Goal: Contribute content: Contribute content

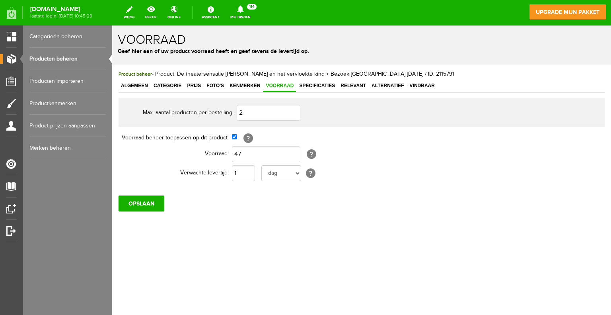
click at [54, 38] on link "Categorieën beheren" at bounding box center [67, 36] width 76 height 22
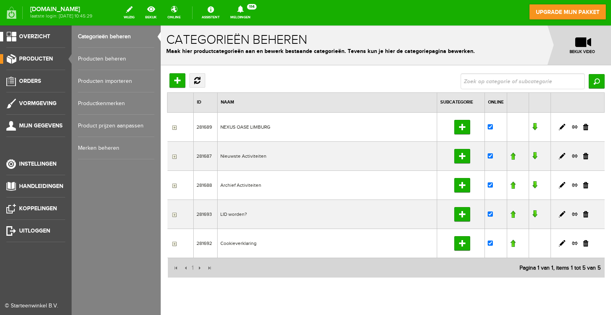
click at [28, 36] on span "Overzicht" at bounding box center [34, 36] width 31 height 7
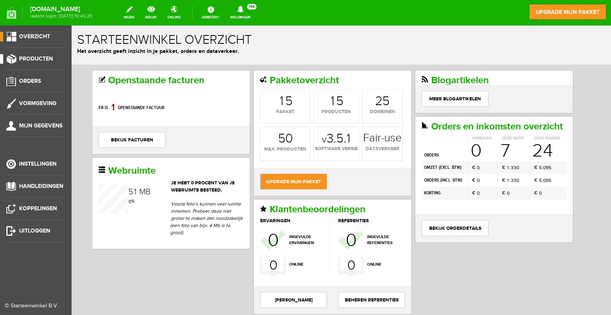
click at [33, 58] on span "Producten" at bounding box center [36, 58] width 34 height 7
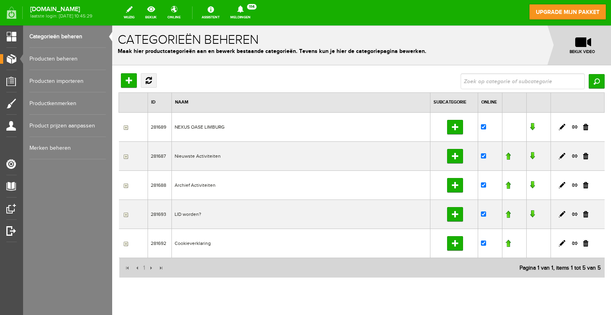
click at [125, 127] on input "button" at bounding box center [125, 127] width 6 height 6
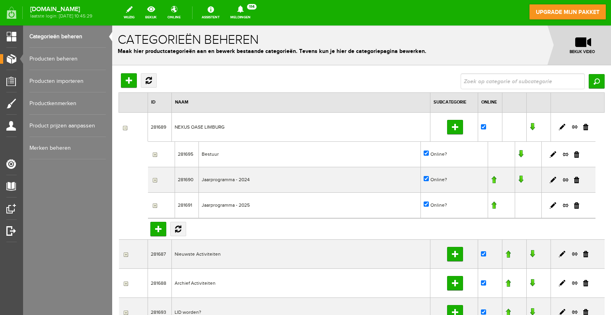
click at [215, 126] on td "NEXUS OASE LIMBURG" at bounding box center [301, 126] width 259 height 29
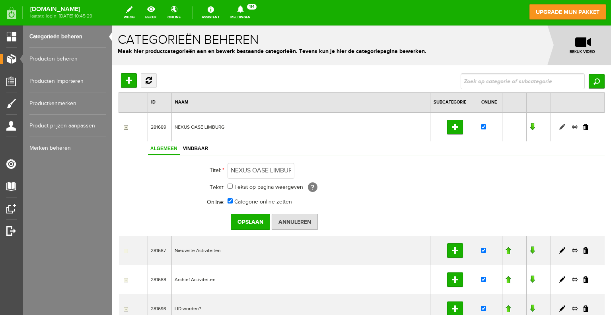
click at [559, 127] on link at bounding box center [562, 127] width 6 height 6
click at [125, 127] on input "button" at bounding box center [125, 127] width 6 height 6
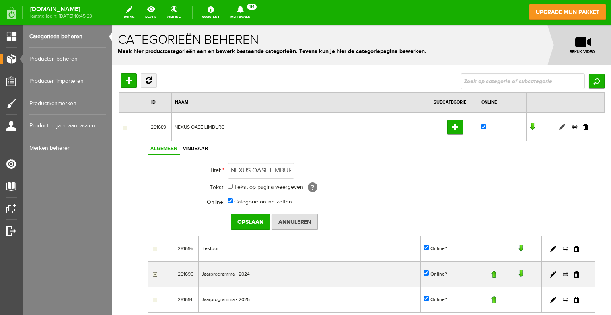
click at [559, 127] on link at bounding box center [562, 127] width 6 height 6
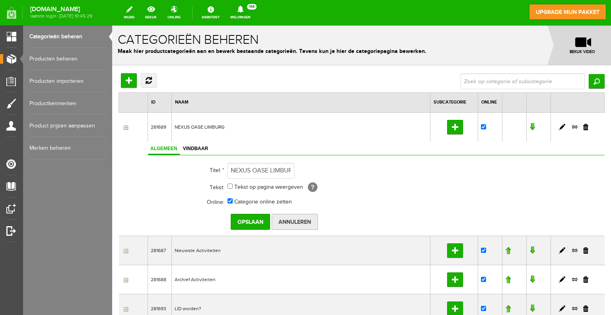
click at [288, 218] on input "Annuleren" at bounding box center [295, 222] width 46 height 16
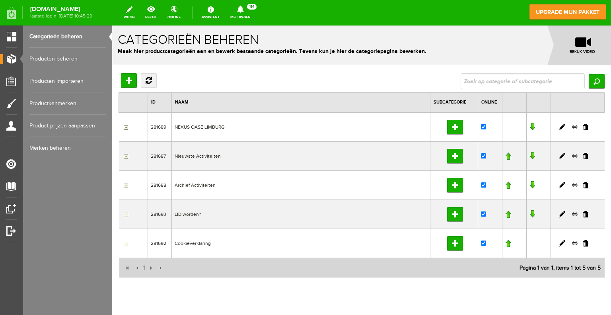
click at [126, 126] on input "button" at bounding box center [125, 127] width 6 height 6
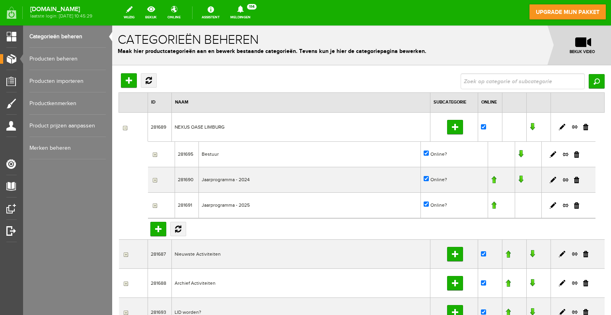
click at [156, 154] on input "button" at bounding box center [154, 154] width 6 height 6
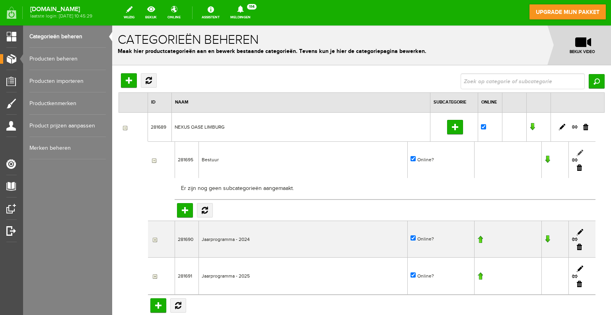
click at [577, 151] on link at bounding box center [580, 153] width 6 height 6
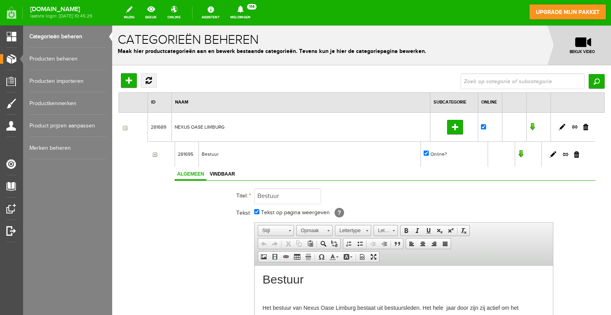
click at [125, 128] on input "button" at bounding box center [125, 127] width 6 height 6
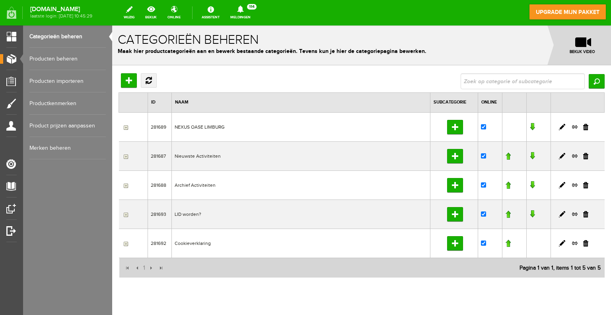
click at [127, 156] on input "button" at bounding box center [125, 156] width 6 height 6
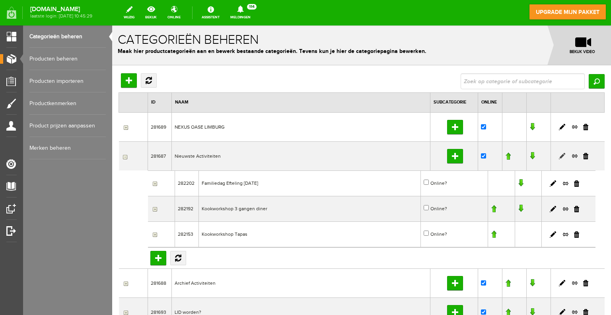
click at [559, 154] on link at bounding box center [562, 156] width 6 height 6
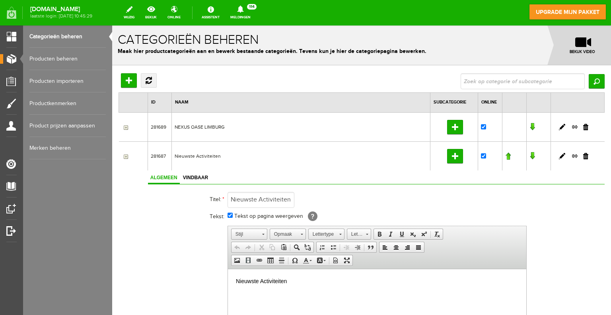
click at [125, 156] on input "button" at bounding box center [125, 156] width 6 height 6
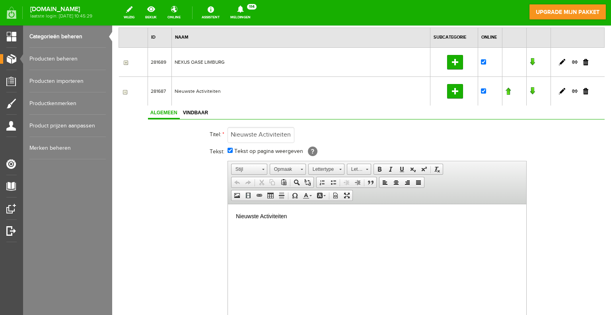
scroll to position [40, 0]
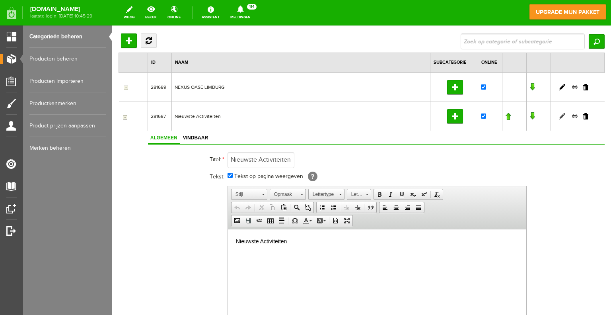
click at [559, 116] on link at bounding box center [562, 116] width 6 height 6
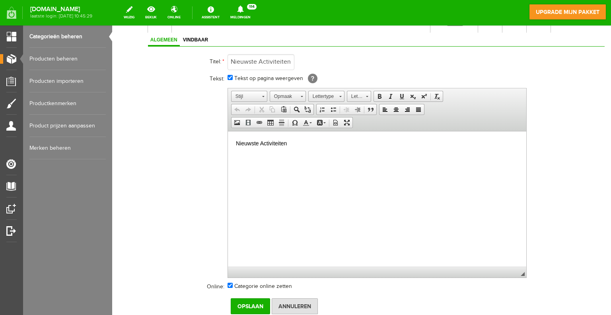
scroll to position [159, 0]
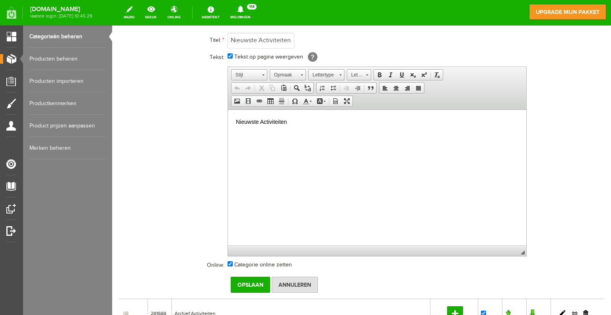
click at [281, 134] on html "Nieuwste Activiteiten" at bounding box center [377, 121] width 298 height 24
click at [311, 128] on html "Nieuwste Activiteiten" at bounding box center [377, 121] width 298 height 24
click at [258, 140] on span "Plakken" at bounding box center [271, 141] width 42 height 10
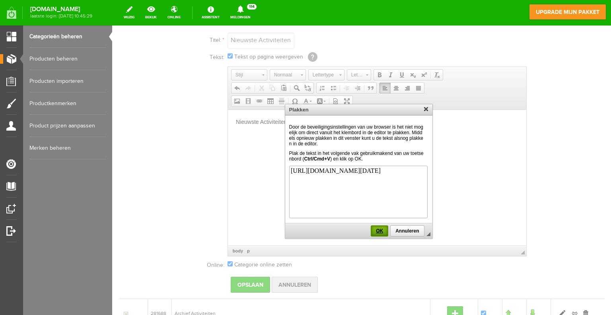
click at [380, 230] on span "OK" at bounding box center [380, 231] width 16 height 6
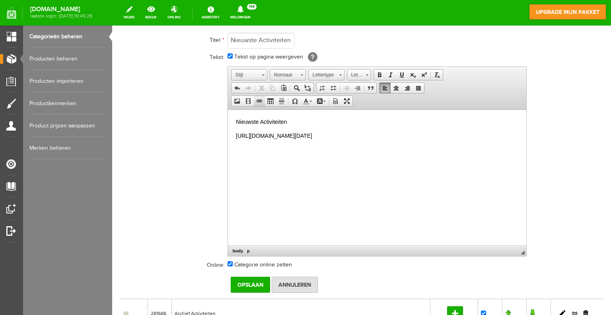
click at [259, 98] on span at bounding box center [259, 101] width 6 height 6
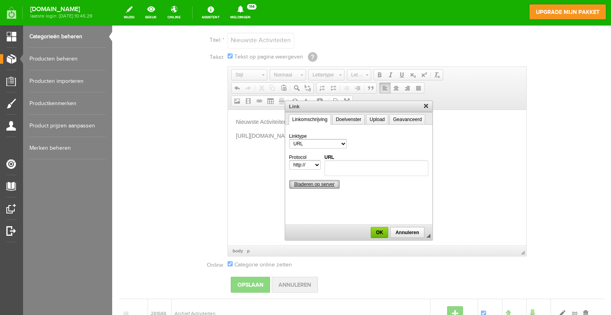
click at [327, 183] on span "Bladeren op server" at bounding box center [315, 184] width 50 height 6
paste input "[URL][DOMAIN_NAME][DATE]"
drag, startPoint x: 385, startPoint y: 165, endPoint x: 285, endPoint y: 164, distance: 99.5
click at [285, 164] on td "Linktype URL Interne link in pagina E-mail Protocol http://‎ https://‎ ftp://‎ …" at bounding box center [358, 174] width 147 height 101
type input "[URL][DOMAIN_NAME][DATE]"
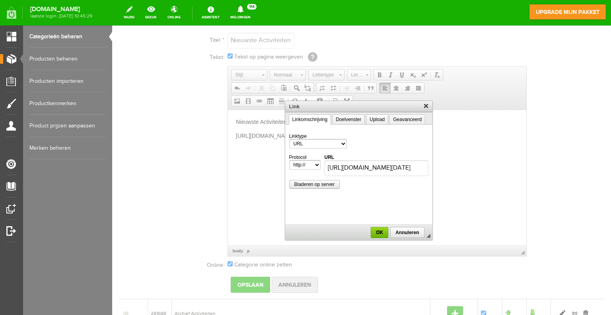
select select "https://"
type input "[DOMAIN_NAME][URL][DATE]"
click at [318, 164] on select "http://‎ https://‎ ftp://‎ news://‎ <ander>" at bounding box center [304, 165] width 31 height 10
click at [289, 160] on select "http://‎ https://‎ ftp://‎ news://‎ <ander>" at bounding box center [304, 165] width 31 height 10
drag, startPoint x: 324, startPoint y: 168, endPoint x: 296, endPoint y: 167, distance: 28.3
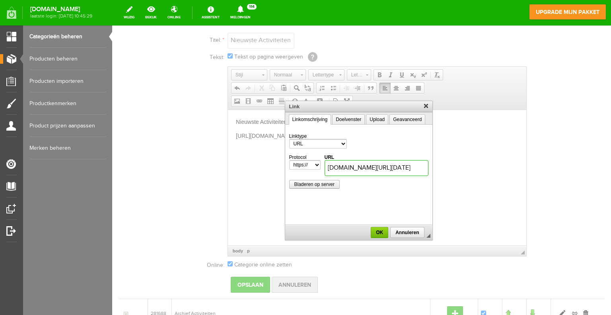
click at [296, 167] on tr "Protocol http://‎ https://‎ ftp://‎ news://‎ <ander> URL [DOMAIN_NAME][URL][DAT…" at bounding box center [358, 164] width 139 height 21
click at [378, 167] on input "[DOMAIN_NAME][URL][DATE]" at bounding box center [377, 168] width 104 height 16
drag, startPoint x: 400, startPoint y: 165, endPoint x: 264, endPoint y: 163, distance: 136.5
click at [266, 163] on body "x Categorieën beheren Maak hier productcategorieën aan en bewerk bestaande cate…" at bounding box center [361, 165] width 499 height 599
click at [340, 119] on link "Doelvenster" at bounding box center [348, 119] width 33 height 10
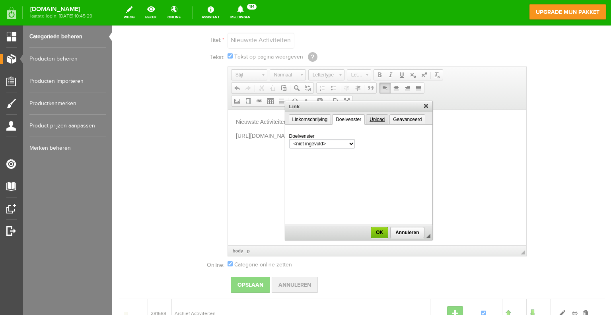
click at [377, 119] on link "Upload" at bounding box center [377, 119] width 22 height 10
click at [347, 119] on link "Doelvenster" at bounding box center [348, 119] width 33 height 10
click at [378, 120] on link "Upload" at bounding box center [377, 119] width 22 height 10
click at [319, 142] on input "Upload" at bounding box center [358, 142] width 139 height 8
type input "C:\fakepath\Schermafbeelding [DATE] 103848.jpg"
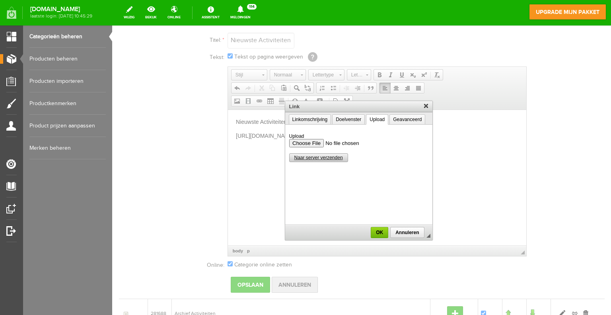
click at [313, 158] on span "Naar server verzenden" at bounding box center [319, 158] width 58 height 6
select select
type input "/upload/29010/schermafbeelding-2025-09-02-103848.jpg"
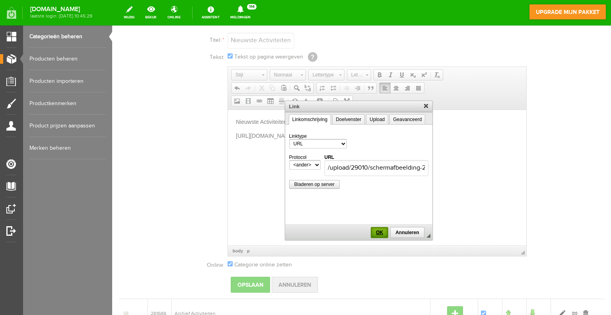
click at [383, 230] on span "OK" at bounding box center [380, 233] width 16 height 6
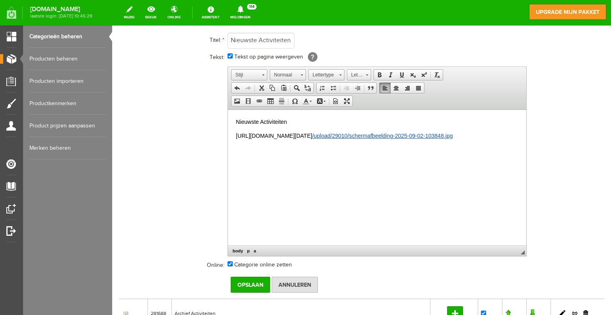
click at [420, 140] on p "[URL][DOMAIN_NAME][DATE] /upload/29010/schermafbeelding-2025-09-02-103848.jpg" at bounding box center [377, 135] width 283 height 8
drag, startPoint x: 416, startPoint y: 142, endPoint x: 269, endPoint y: 148, distance: 147.7
click at [269, 148] on html "Nieuwste Activiteiten [URL][DOMAIN_NAME][DATE] /upload/29010/schermafbeelding-2…" at bounding box center [377, 128] width 298 height 38
click at [261, 99] on span at bounding box center [259, 101] width 6 height 6
select select "http://"
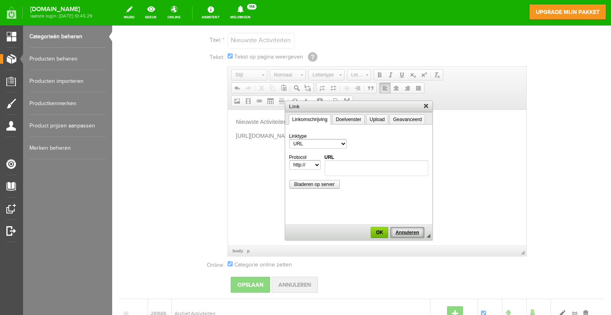
drag, startPoint x: 411, startPoint y: 230, endPoint x: 228, endPoint y: 108, distance: 219.8
click at [411, 230] on span "Annuleren" at bounding box center [407, 233] width 32 height 6
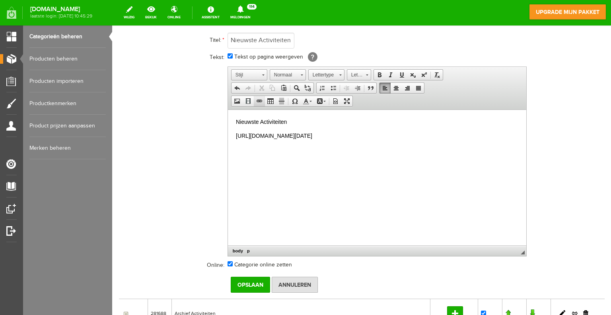
click at [259, 98] on span at bounding box center [259, 101] width 6 height 6
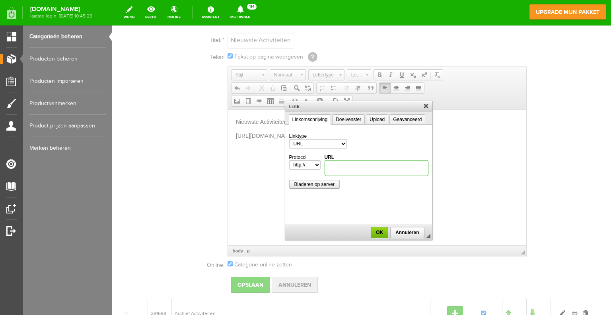
paste input "[URL][DOMAIN_NAME][DATE]"
type input "[URL][DOMAIN_NAME][DATE]"
select select "https://"
type input "[DOMAIN_NAME][URL][DATE]"
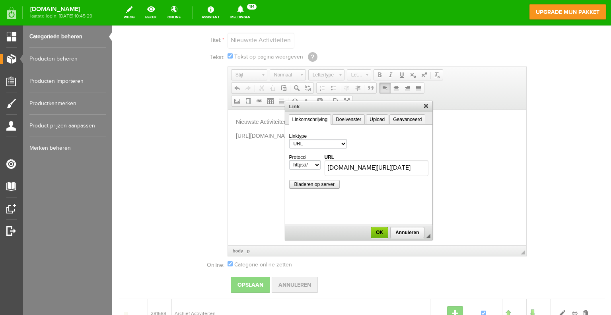
click at [314, 163] on select "http://‎ https://‎ ftp://‎ news://‎ <ander>" at bounding box center [304, 165] width 31 height 10
click at [289, 160] on select "http://‎ https://‎ ftp://‎ news://‎ <ander>" at bounding box center [304, 165] width 31 height 10
click at [411, 232] on span "Annuleren" at bounding box center [407, 233] width 32 height 6
click at [401, 230] on span "Annuleren" at bounding box center [407, 233] width 32 height 6
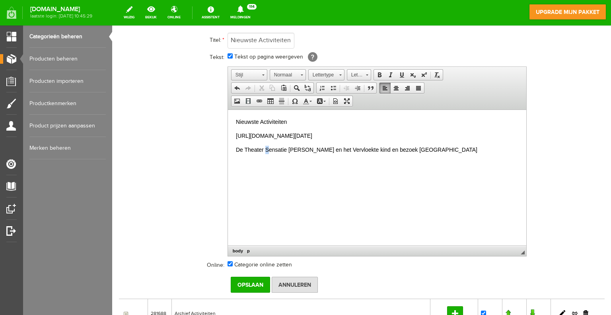
click at [266, 154] on p "De Theater Sensatie [PERSON_NAME] en het Vervloekte kind en bezoek [GEOGRAPHIC_…" at bounding box center [377, 149] width 283 height 8
drag, startPoint x: 429, startPoint y: 155, endPoint x: 236, endPoint y: 156, distance: 193.0
click at [236, 154] on p "De Theatersensatie [PERSON_NAME] en het Vervloekte kind en bezoek [GEOGRAPHIC_D…" at bounding box center [377, 149] width 283 height 8
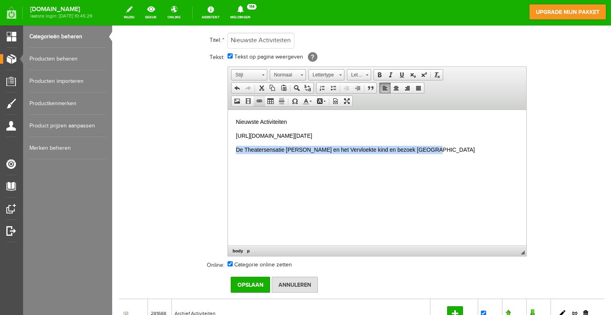
click at [258, 99] on span at bounding box center [259, 101] width 6 height 6
select select "http://"
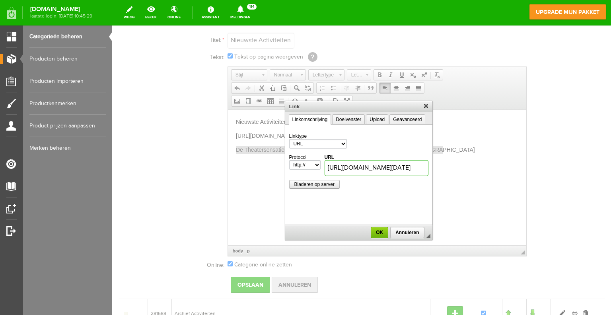
scroll to position [0, 253]
type input "[URL][DOMAIN_NAME][DATE]"
select select "https://"
type input "[DOMAIN_NAME][URL][DATE]"
click at [316, 163] on select "http://‎ https://‎ ftp://‎ news://‎ <ander>" at bounding box center [304, 165] width 31 height 10
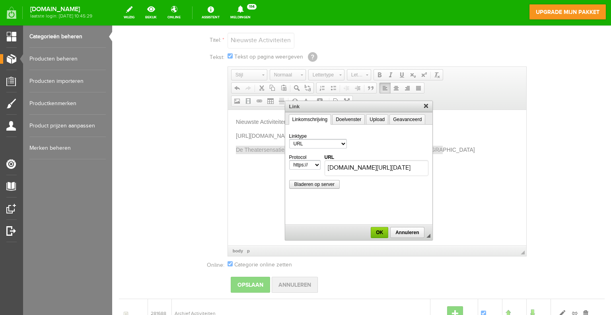
scroll to position [0, 0]
click at [289, 160] on select "http://‎ https://‎ ftp://‎ news://‎ <ander>" at bounding box center [304, 165] width 31 height 10
click at [380, 232] on span "OK" at bounding box center [380, 233] width 16 height 6
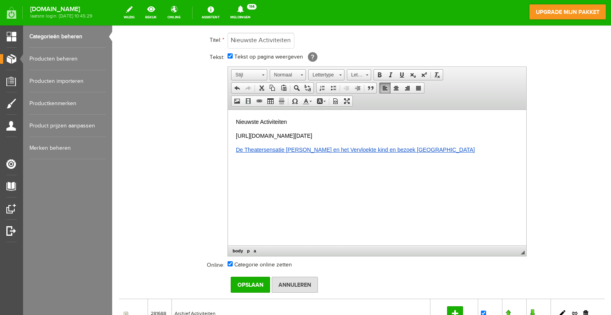
drag, startPoint x: 275, startPoint y: 144, endPoint x: 235, endPoint y: 134, distance: 41.8
click at [235, 134] on html "Nieuwste Activiteiten [URL][DOMAIN_NAME][DATE] De Theatersensatie [PERSON_NAME]…" at bounding box center [377, 135] width 298 height 52
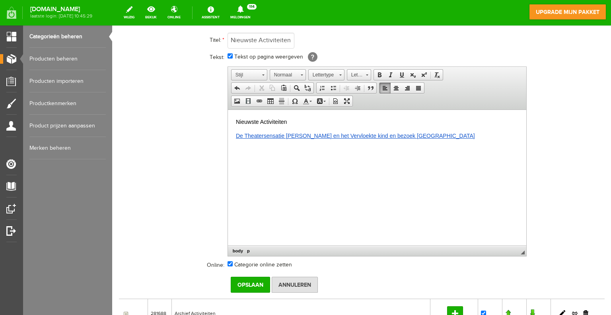
click at [442, 132] on p "De Theatersensatie [PERSON_NAME] en het Vervloekte kind en bezoek [GEOGRAPHIC_D…" at bounding box center [377, 135] width 283 height 8
click at [236, 148] on p "Kienen [DATE]" at bounding box center [377, 149] width 283 height 8
click at [240, 158] on body "Nieuwste Activiteiten De Theatersensatie [PERSON_NAME] en het Vervloekte kind e…" at bounding box center [377, 149] width 283 height 64
click at [236, 152] on p at bounding box center [377, 149] width 283 height 8
drag, startPoint x: 282, startPoint y: 163, endPoint x: 235, endPoint y: 162, distance: 47.0
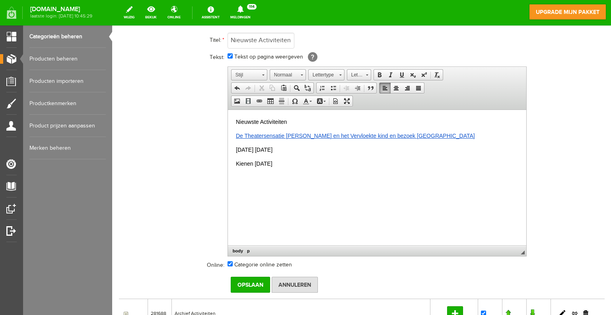
click at [236, 162] on p "Kienen [DATE]" at bounding box center [377, 163] width 283 height 8
click at [306, 175] on html "Nieuwste Activiteiten De Theatersensatie [PERSON_NAME] en het Vervloekte kind e…" at bounding box center [377, 142] width 298 height 66
drag, startPoint x: 282, startPoint y: 164, endPoint x: 237, endPoint y: 164, distance: 45.4
click at [237, 164] on p "Kienen [DATE]" at bounding box center [377, 163] width 283 height 8
click at [261, 98] on span at bounding box center [259, 101] width 6 height 6
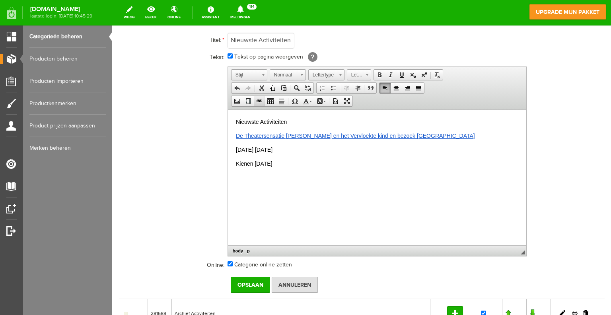
select select "http://"
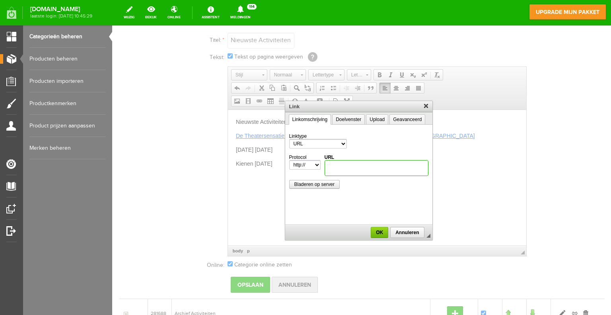
paste input "[URL][DOMAIN_NAME][DATE]"
type input "[URL][DOMAIN_NAME][DATE]"
select select "https://"
type input "[DOMAIN_NAME][URL][DATE]"
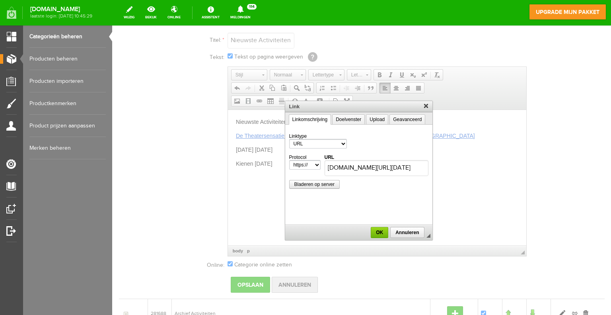
click at [315, 163] on select "http://‎ https://‎ ftp://‎ news://‎ <ander>" at bounding box center [304, 165] width 31 height 10
click at [289, 160] on select "http://‎ https://‎ ftp://‎ news://‎ <ander>" at bounding box center [304, 165] width 31 height 10
click at [377, 230] on span "OK" at bounding box center [380, 233] width 16 height 6
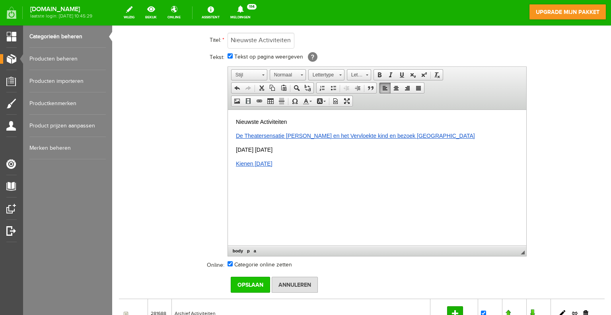
click at [258, 283] on input "Opslaan" at bounding box center [250, 285] width 39 height 16
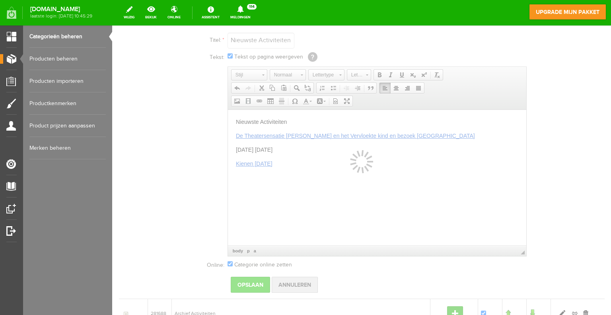
scroll to position [21, 0]
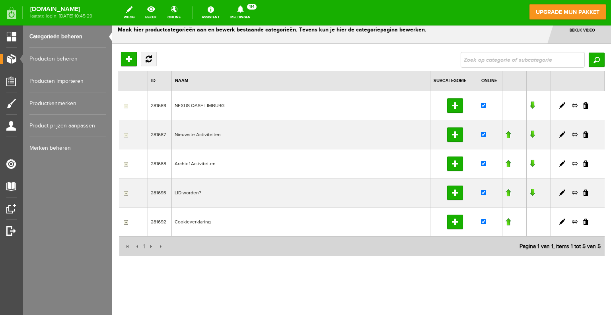
click at [183, 105] on td "NEXUS OASE LIMBURG" at bounding box center [301, 105] width 259 height 29
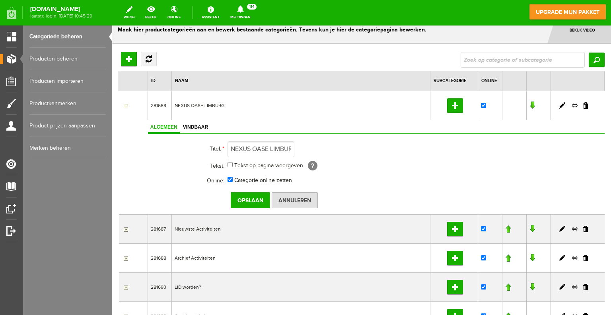
click at [200, 227] on td "Nieuwste Activiteiten" at bounding box center [301, 228] width 259 height 29
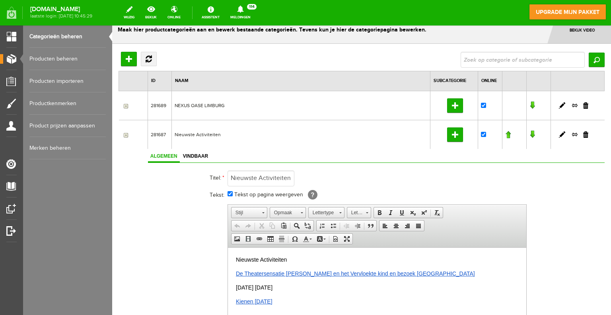
scroll to position [61, 0]
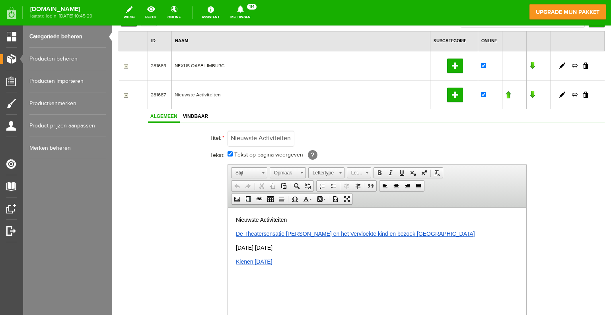
click at [436, 234] on p "De Theatersensatie [PERSON_NAME] en het Vervloekte kind en bezoek [GEOGRAPHIC_D…" at bounding box center [377, 233] width 283 height 8
drag, startPoint x: 304, startPoint y: 260, endPoint x: 231, endPoint y: 217, distance: 84.2
click at [231, 217] on html "Nieuwste Activiteiten De Theatersensatie [PERSON_NAME] en het Vervloekte kind e…" at bounding box center [377, 240] width 298 height 66
click at [364, 170] on link "Lettergrootte" at bounding box center [359, 172] width 24 height 11
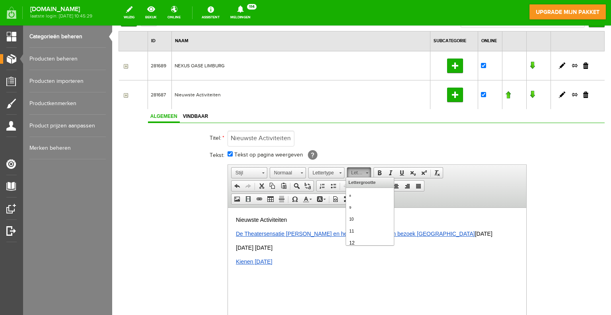
scroll to position [0, 0]
click at [358, 230] on link "11" at bounding box center [369, 230] width 45 height 12
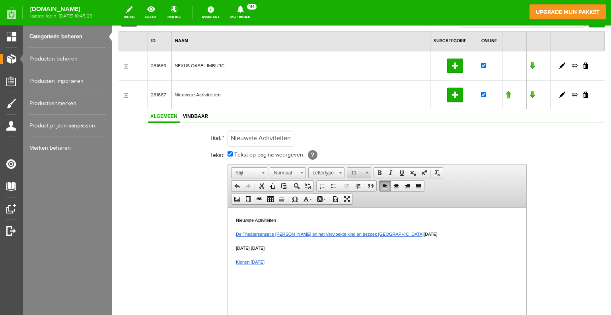
click at [368, 172] on link "11" at bounding box center [359, 172] width 24 height 11
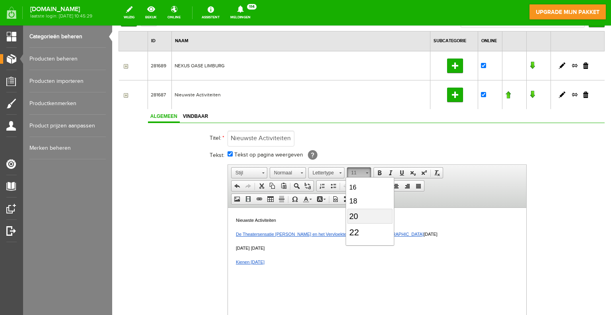
click at [356, 213] on span "20" at bounding box center [353, 215] width 9 height 9
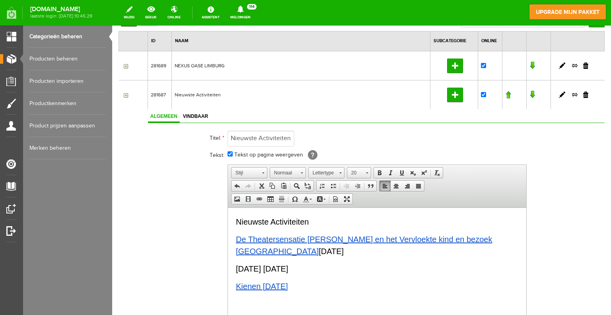
click at [345, 263] on p "[DATE] [DATE]" at bounding box center [377, 268] width 283 height 12
drag, startPoint x: 292, startPoint y: 275, endPoint x: 231, endPoint y: 223, distance: 79.8
click at [232, 222] on html "Nieuwste Activiteiten De Theatersensatie [PERSON_NAME] en het Vervloekte kind e…" at bounding box center [377, 253] width 298 height 92
click at [379, 172] on span at bounding box center [379, 173] width 6 height 6
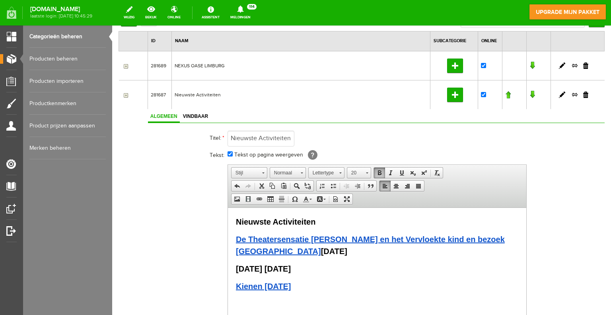
click at [364, 284] on p "Kienen [DATE]" at bounding box center [377, 286] width 283 height 12
click at [362, 276] on body "Nieuwste Activiteiten De Theatersensatie [PERSON_NAME] en het Vervloekte kind e…" at bounding box center [377, 253] width 283 height 76
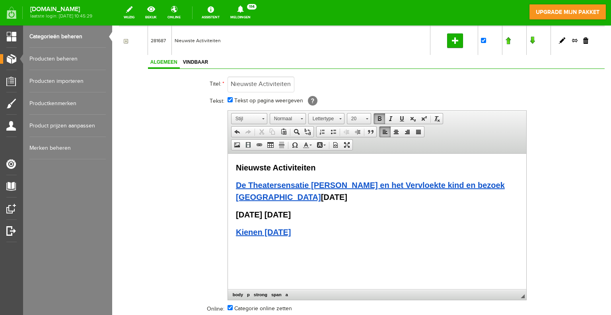
scroll to position [260, 0]
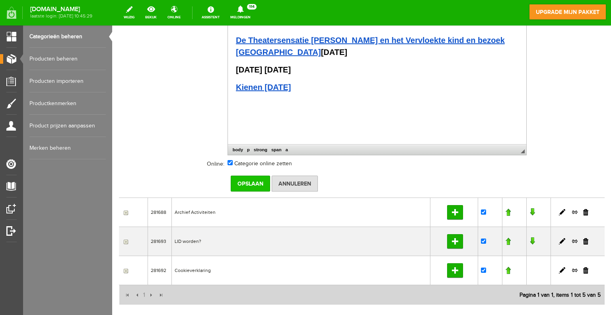
click at [259, 182] on input "Opslaan" at bounding box center [250, 183] width 39 height 16
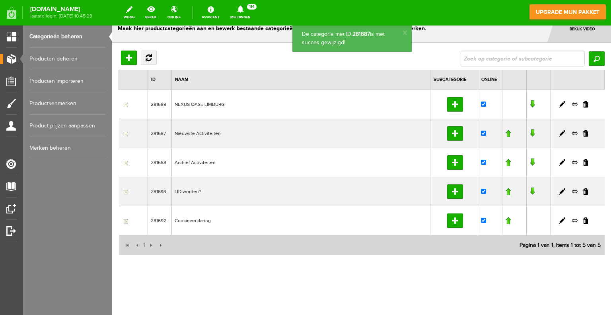
scroll to position [21, 0]
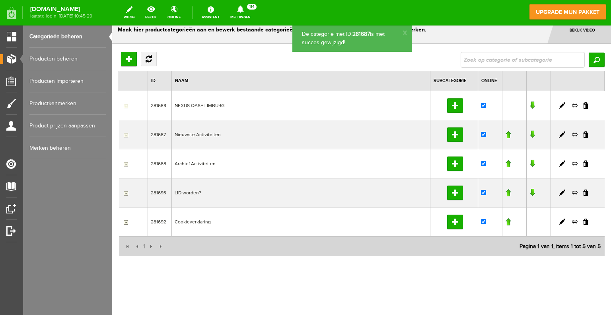
click at [125, 133] on input "button" at bounding box center [125, 135] width 6 height 6
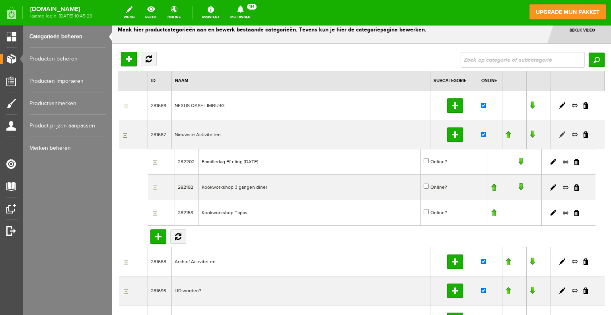
click at [559, 133] on link at bounding box center [562, 134] width 6 height 6
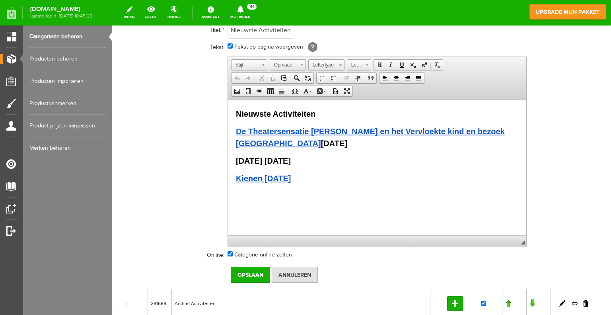
scroll to position [61, 0]
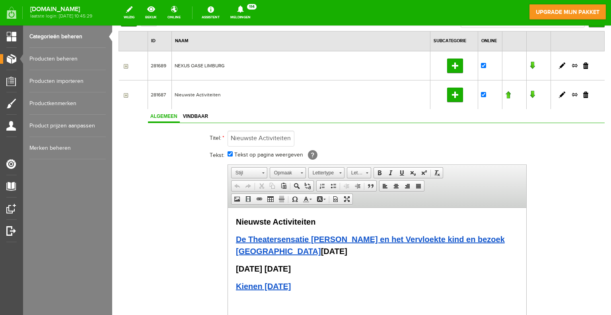
click at [154, 148] on th "Tekst:" at bounding box center [188, 155] width 80 height 15
click at [126, 94] on input "button" at bounding box center [125, 95] width 6 height 6
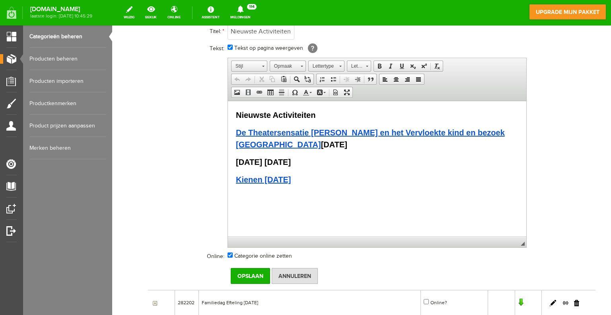
scroll to position [220, 0]
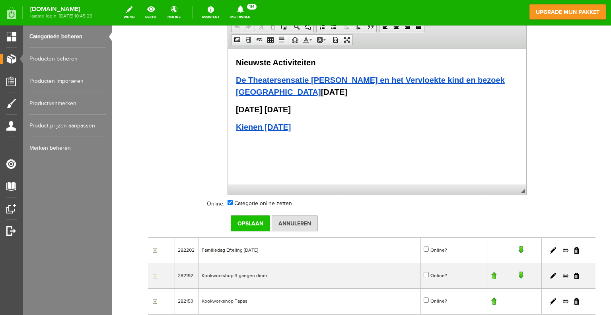
click at [251, 221] on input "Opslaan" at bounding box center [250, 223] width 39 height 16
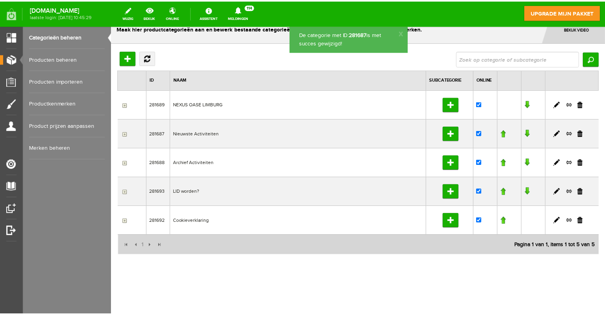
scroll to position [21, 0]
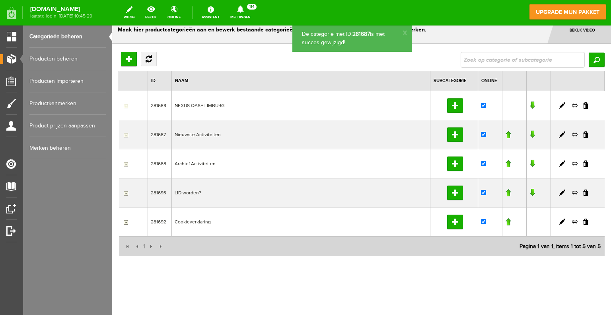
click at [126, 134] on input "button" at bounding box center [125, 135] width 6 height 6
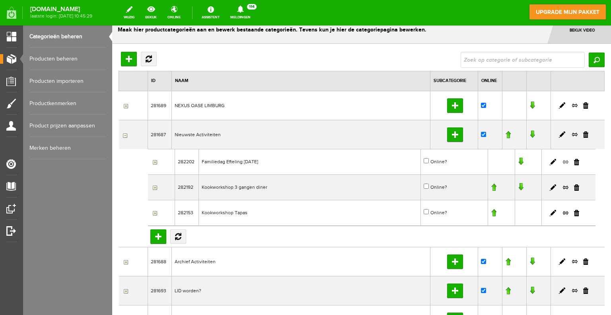
click at [563, 160] on link at bounding box center [566, 161] width 6 height 7
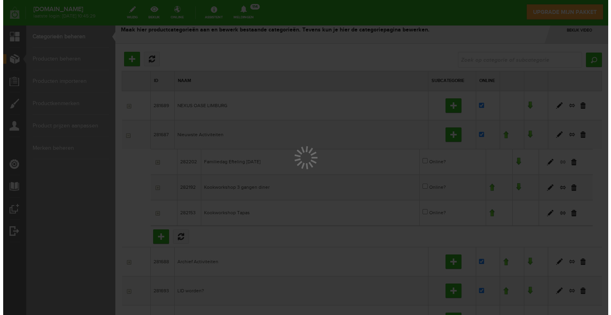
scroll to position [0, 0]
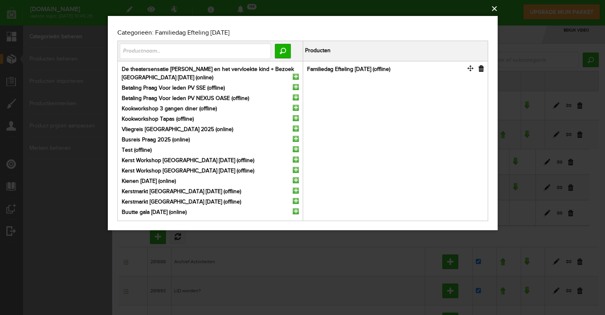
click at [494, 9] on button "×" at bounding box center [305, 9] width 390 height 18
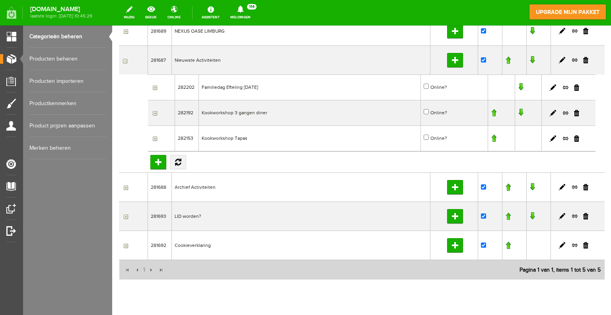
scroll to position [101, 0]
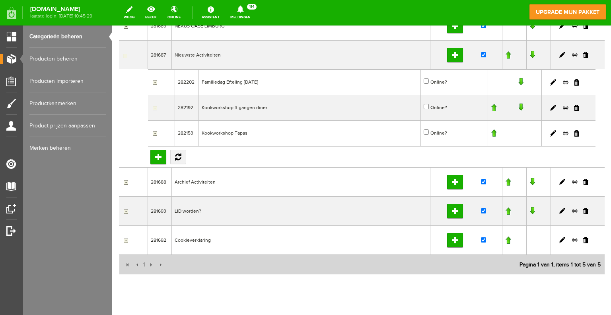
click at [126, 210] on input "button" at bounding box center [125, 211] width 6 height 6
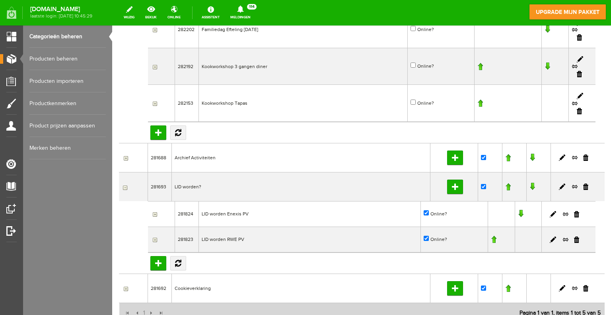
scroll to position [181, 0]
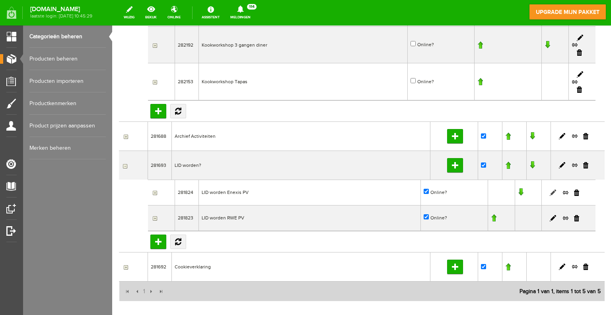
click at [550, 191] on link at bounding box center [553, 192] width 6 height 6
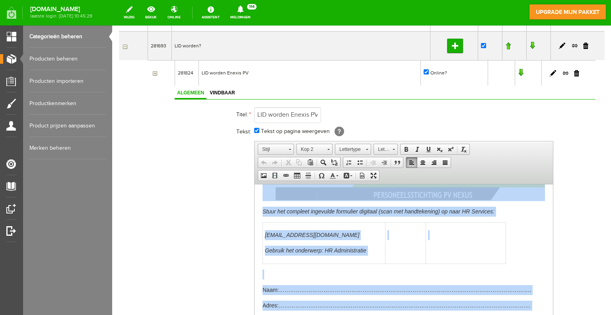
scroll to position [0, 0]
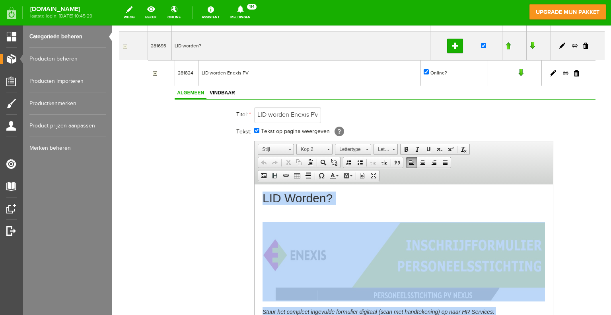
drag, startPoint x: 443, startPoint y: 298, endPoint x: 256, endPoint y: 109, distance: 266.5
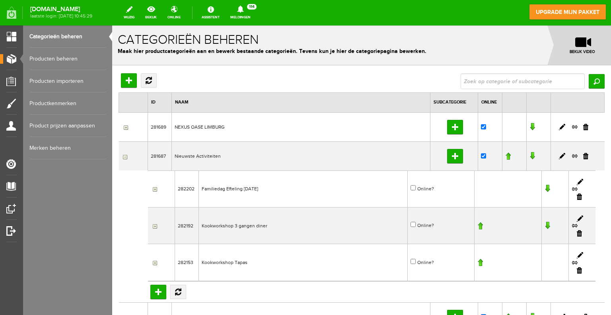
drag, startPoint x: 389, startPoint y: 600, endPoint x: 253, endPoint y: 23, distance: 593.3
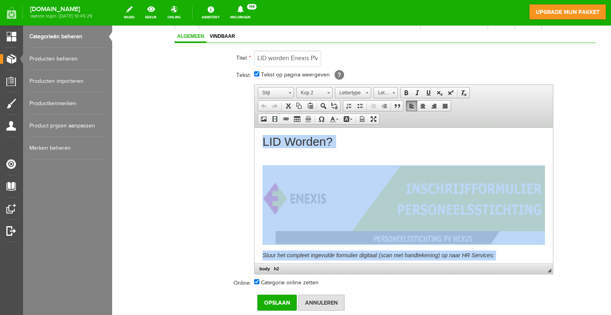
scroll to position [358, 0]
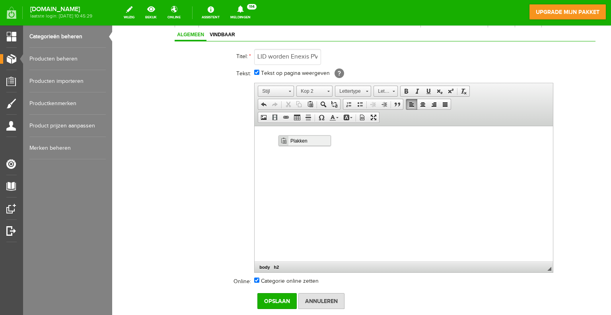
click at [295, 140] on span "Plakken" at bounding box center [309, 140] width 42 height 10
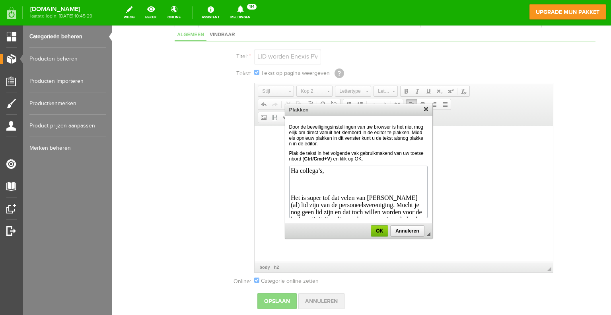
scroll to position [516, 0]
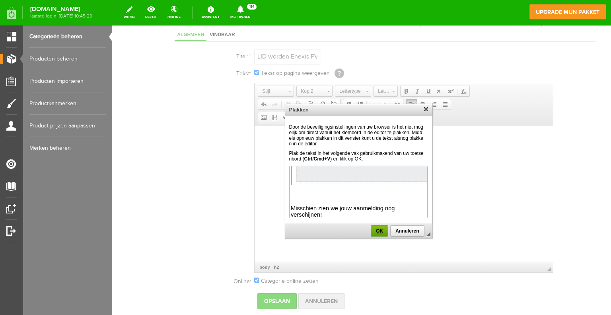
click at [384, 230] on span "OK" at bounding box center [379, 231] width 17 height 6
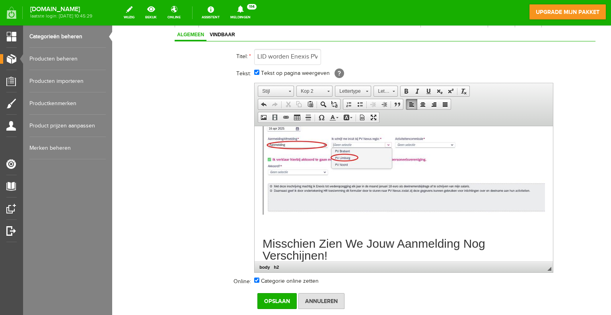
scroll to position [428, 0]
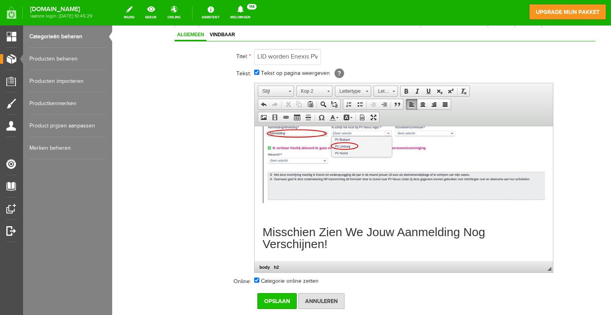
click at [279, 296] on input "Opslaan" at bounding box center [276, 301] width 39 height 16
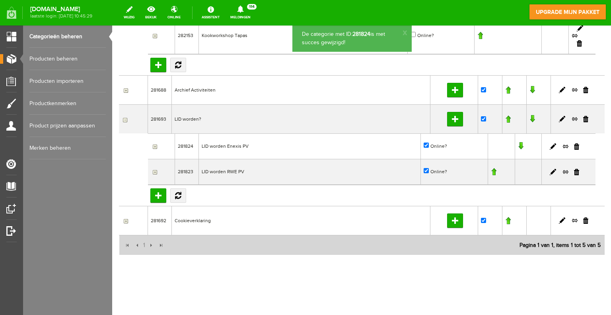
scroll to position [224, 0]
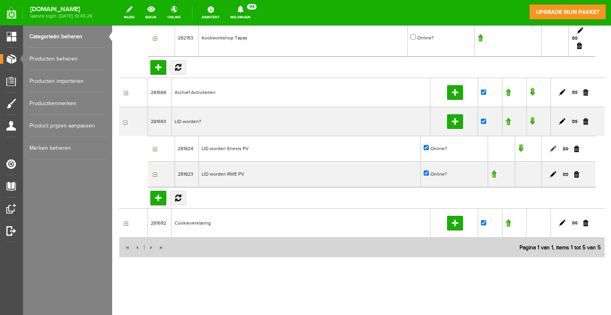
click at [550, 146] on link at bounding box center [553, 149] width 6 height 6
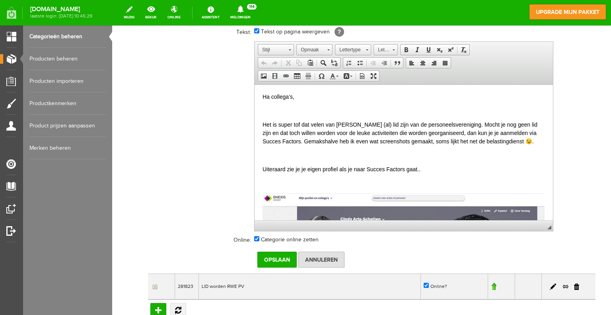
scroll to position [423, 0]
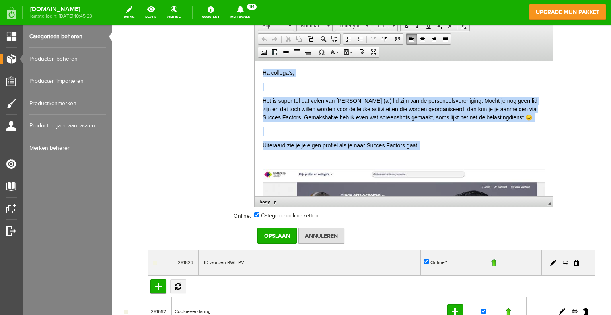
drag, startPoint x: 440, startPoint y: 149, endPoint x: 263, endPoint y: 73, distance: 193.4
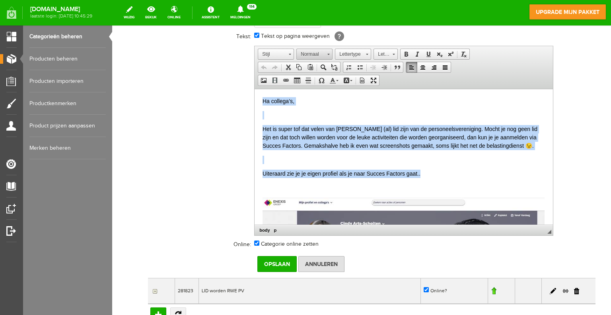
scroll to position [384, 0]
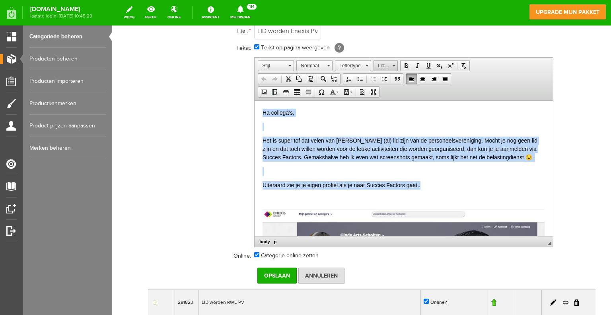
click at [388, 63] on span "Lettergrootte" at bounding box center [382, 65] width 16 height 10
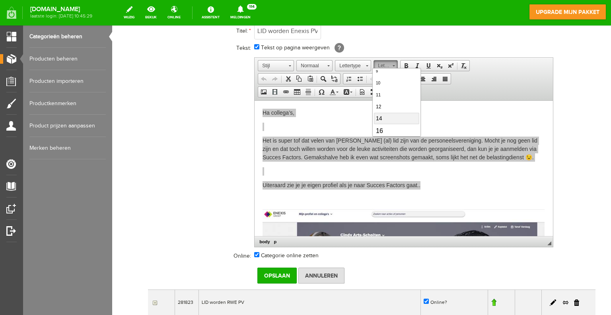
scroll to position [40, 0]
click at [384, 115] on link "16" at bounding box center [396, 118] width 45 height 13
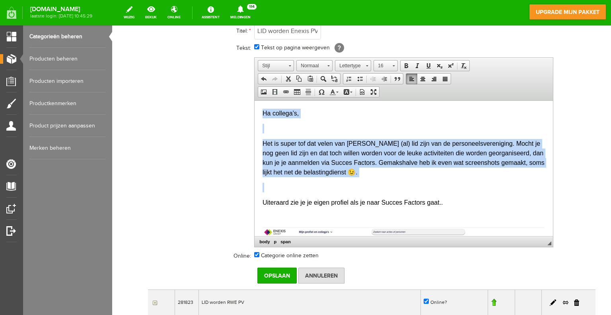
scroll to position [0, 0]
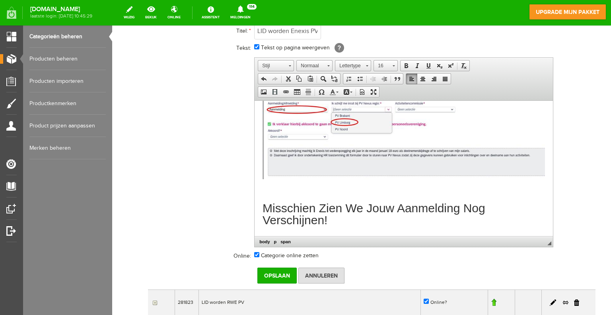
scroll to position [446, 0]
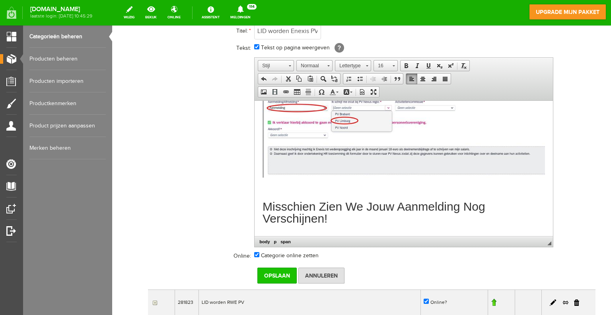
click at [284, 270] on input "Opslaan" at bounding box center [276, 275] width 39 height 16
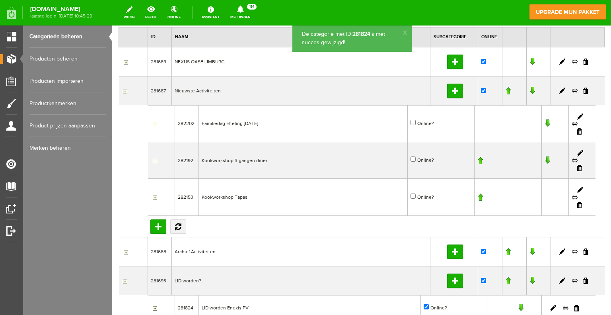
scroll to position [0, 0]
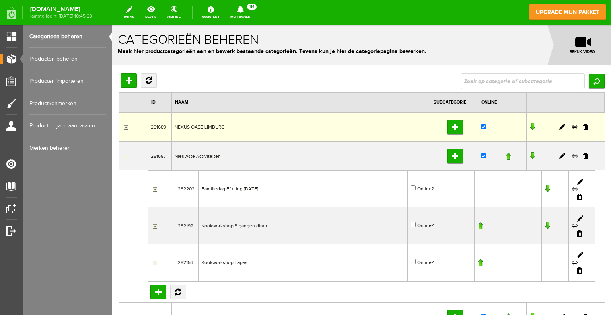
click at [192, 126] on td "NEXUS OASE LIMBURG" at bounding box center [301, 126] width 259 height 29
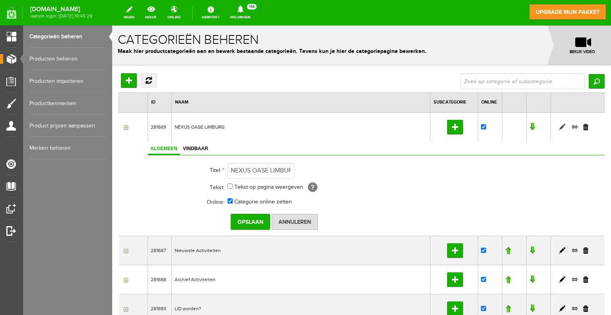
click at [559, 127] on link at bounding box center [562, 127] width 6 height 6
click at [125, 127] on input "button" at bounding box center [125, 127] width 6 height 6
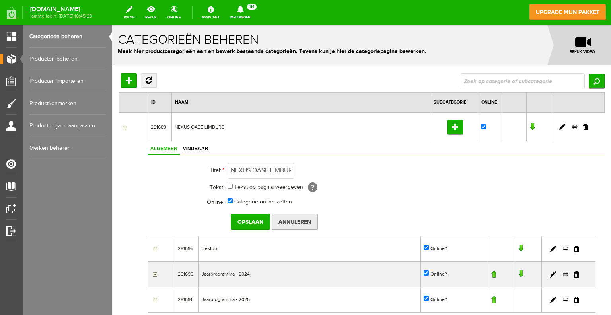
click at [306, 219] on input "Annuleren" at bounding box center [295, 222] width 46 height 16
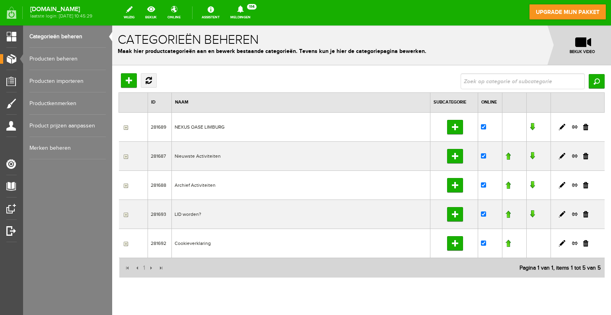
click at [126, 126] on input "button" at bounding box center [125, 127] width 6 height 6
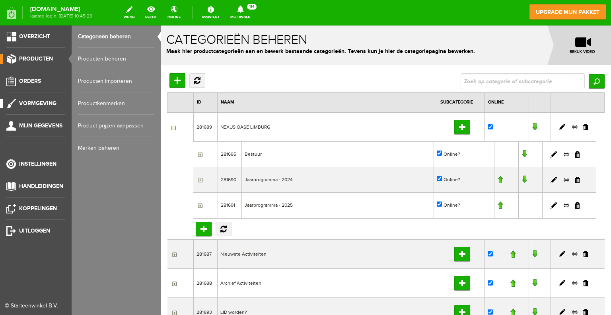
click at [25, 100] on span "Vormgeving" at bounding box center [37, 103] width 37 height 7
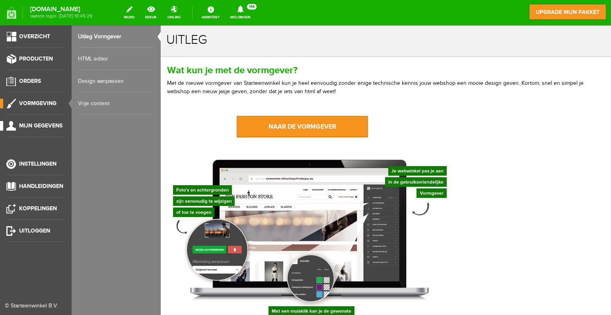
click at [24, 125] on span "Mijn gegevens" at bounding box center [40, 125] width 43 height 7
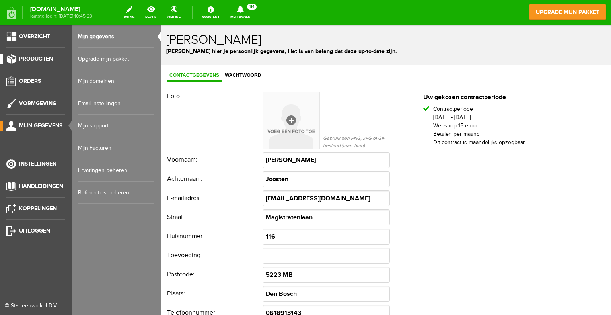
click at [24, 60] on span "Producten" at bounding box center [36, 58] width 34 height 7
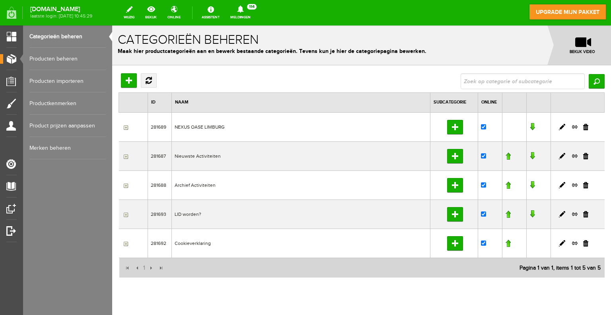
click at [125, 127] on input "button" at bounding box center [125, 127] width 6 height 6
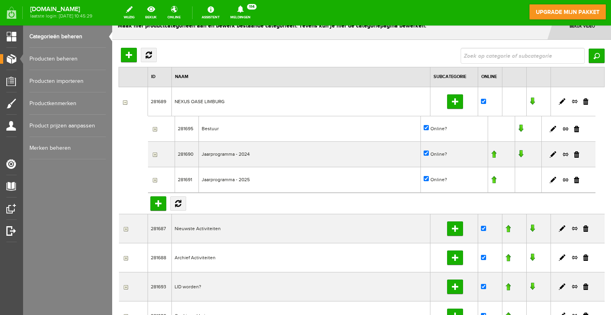
scroll to position [40, 0]
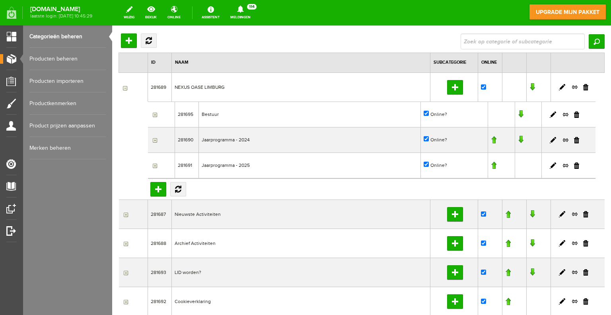
click at [126, 214] on input "button" at bounding box center [125, 214] width 6 height 6
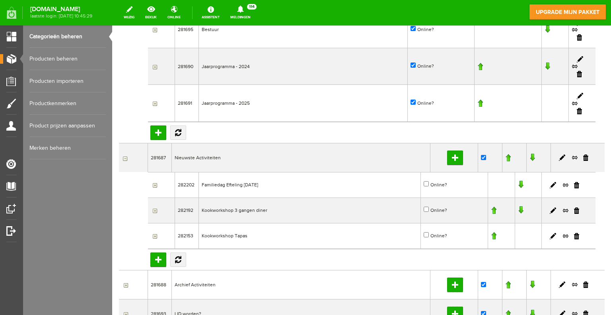
scroll to position [239, 0]
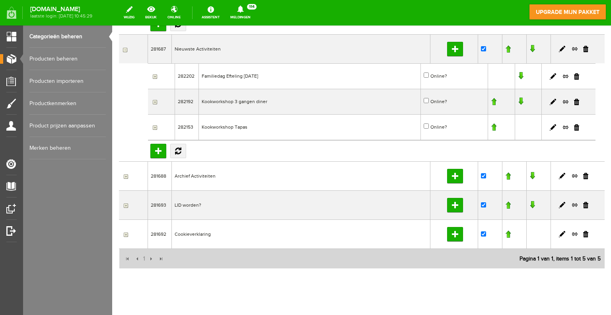
click at [126, 173] on input "button" at bounding box center [125, 176] width 6 height 6
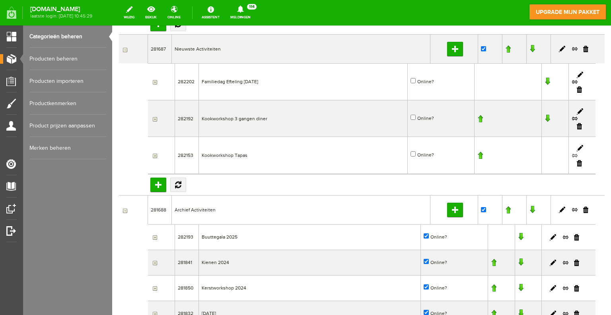
click at [572, 152] on link at bounding box center [575, 155] width 6 height 7
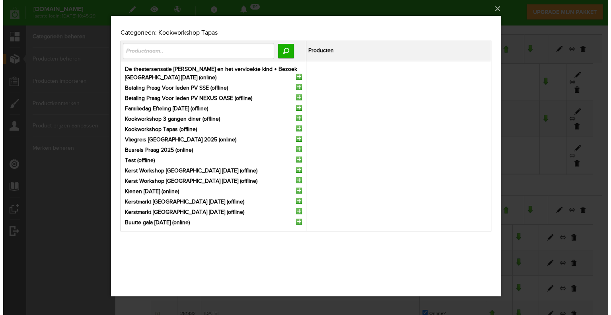
scroll to position [0, 0]
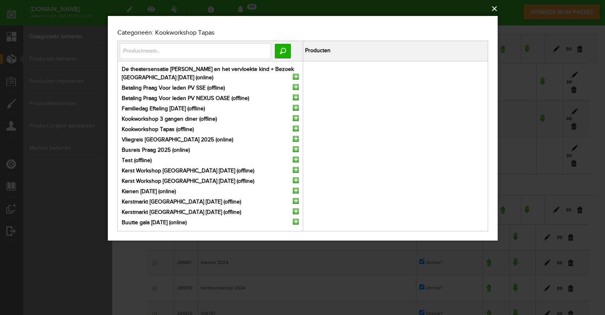
click at [492, 10] on button "×" at bounding box center [305, 9] width 390 height 18
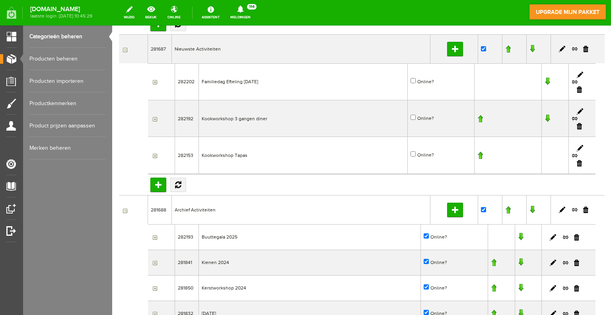
click at [228, 116] on td "Kookworkshop 3 gangen diner" at bounding box center [303, 118] width 209 height 37
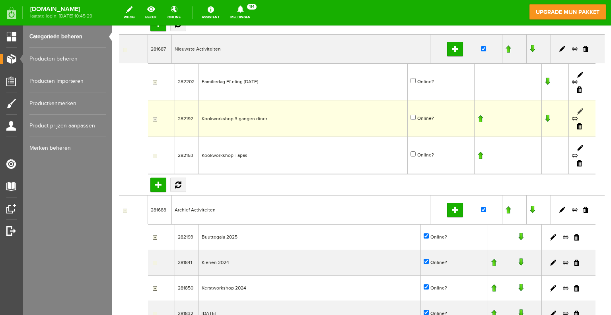
click at [577, 108] on link at bounding box center [580, 111] width 6 height 6
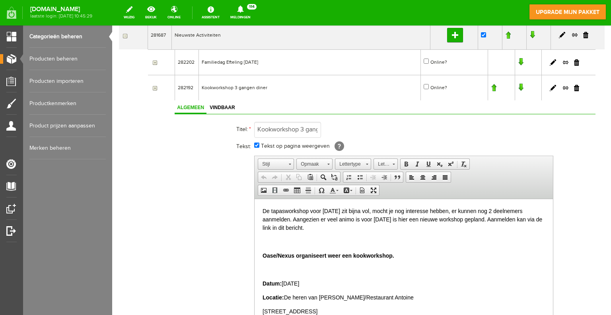
scroll to position [239, 0]
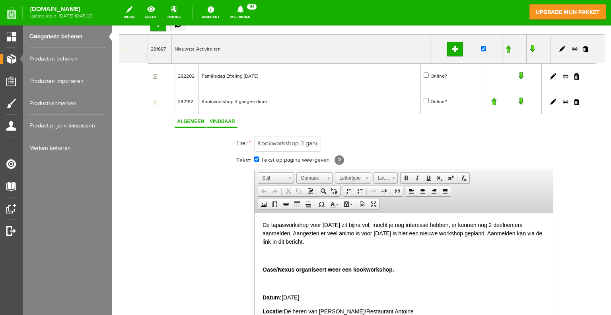
click at [222, 119] on span "Vindbaar" at bounding box center [222, 122] width 30 height 6
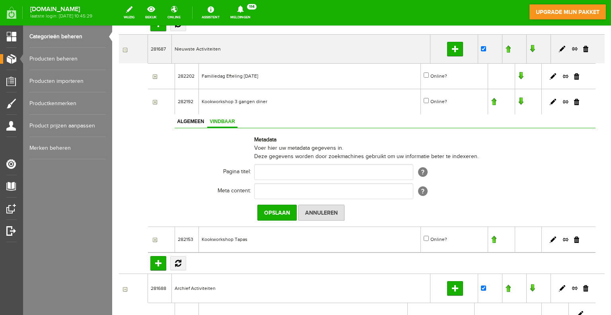
click at [530, 155] on p "Voer hier uw metadata gegevens in. Deze gegevens worden door zoekmachines gebru…" at bounding box center [403, 152] width 299 height 17
drag, startPoint x: 154, startPoint y: 100, endPoint x: 191, endPoint y: 194, distance: 101.0
click at [125, 47] on input "button" at bounding box center [125, 49] width 6 height 6
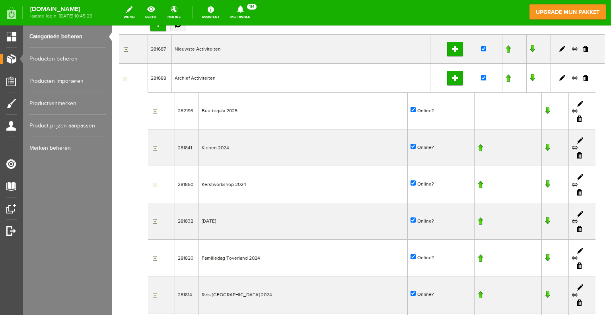
click at [123, 75] on input "button" at bounding box center [125, 78] width 6 height 6
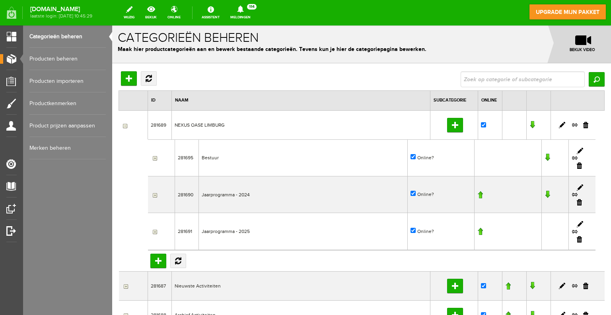
scroll to position [0, 0]
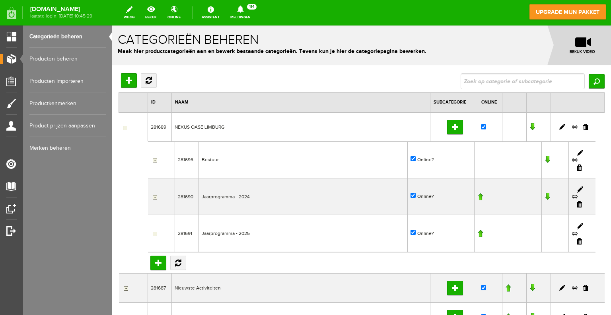
click at [126, 126] on input "button" at bounding box center [125, 127] width 6 height 6
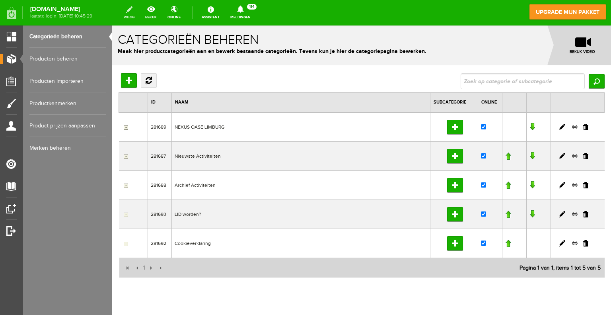
click at [137, 11] on link "wijzig" at bounding box center [129, 13] width 20 height 18
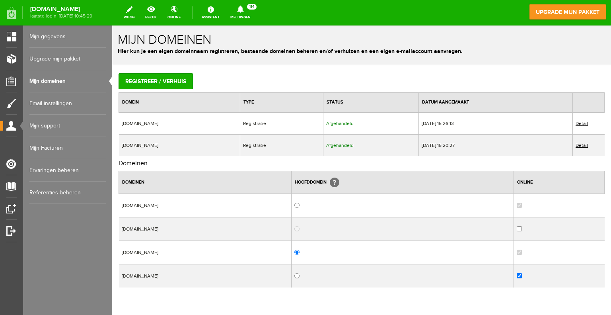
click at [45, 103] on link "Email instellingen" at bounding box center [67, 103] width 76 height 22
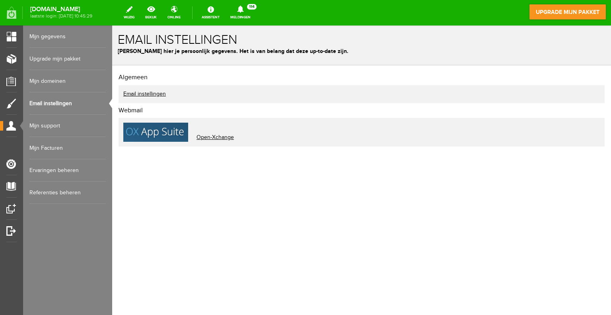
click at [45, 87] on link "Mijn domeinen" at bounding box center [67, 81] width 76 height 22
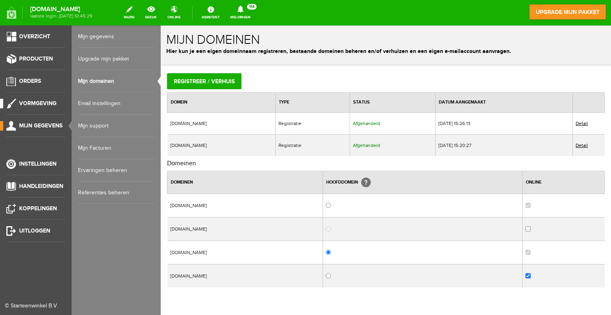
click at [32, 103] on span "Vormgeving" at bounding box center [37, 103] width 37 height 7
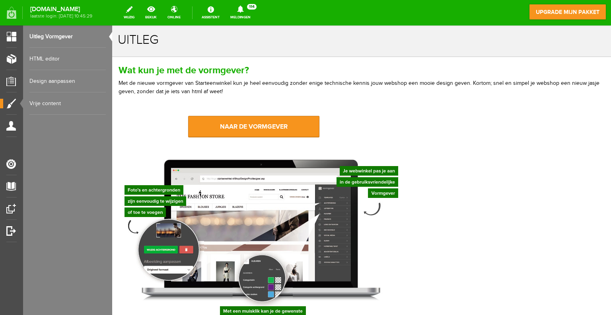
click at [55, 57] on link "HTML editor" at bounding box center [67, 59] width 76 height 22
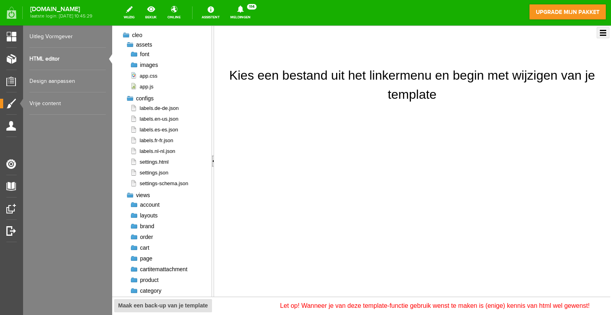
click at [55, 80] on link "Design aanpassen" at bounding box center [67, 81] width 76 height 22
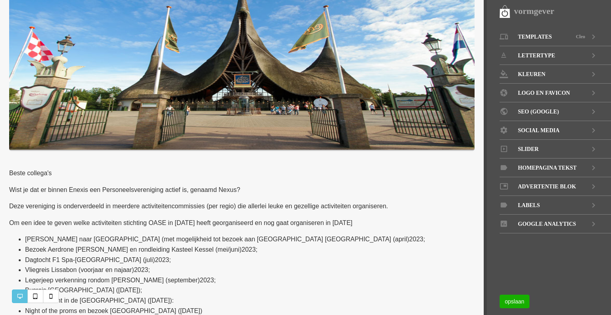
scroll to position [279, 0]
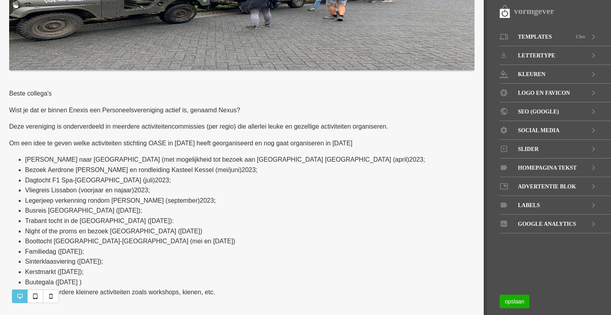
click at [162, 141] on p "Om een idee te geven welke activiteiten stichting OASE in 2023 heeft georganise…" at bounding box center [242, 143] width 466 height 10
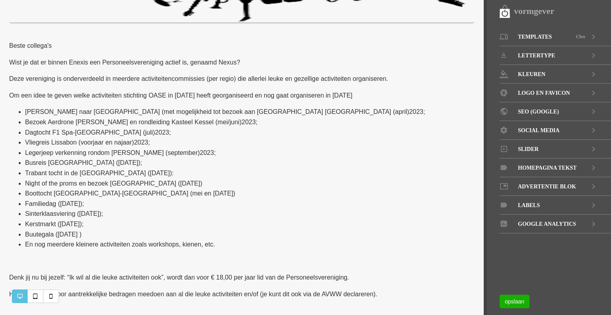
scroll to position [318, 0]
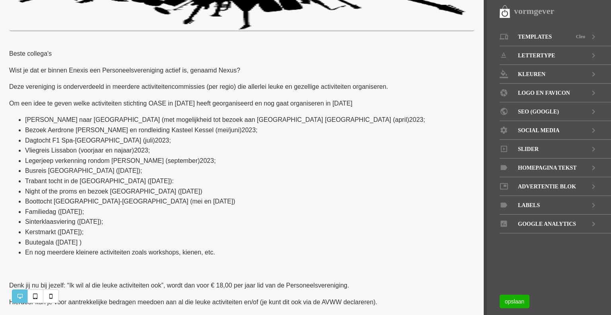
click at [211, 72] on p "Wist je dat er binnen Enexis een Personeelsvereniging actief is, genaamd Nexus?" at bounding box center [242, 70] width 466 height 10
click at [216, 70] on p "Wist je dat er binnen Enexis een Personeelsvereniging actief is, genaamd Nexus?" at bounding box center [242, 70] width 466 height 10
click at [233, 70] on p "Wist je dat er binnen Enexis een Personeelsvereniging actief is, genaamd Nexus?" at bounding box center [242, 70] width 466 height 10
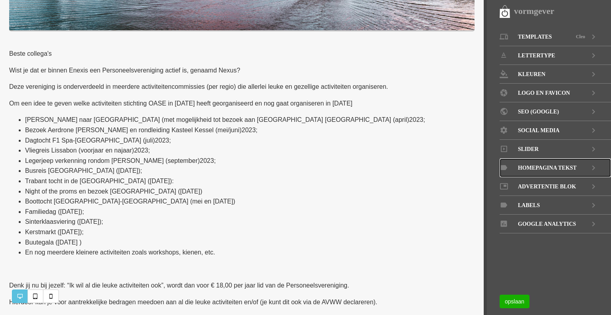
click at [591, 166] on icon at bounding box center [594, 167] width 10 height 19
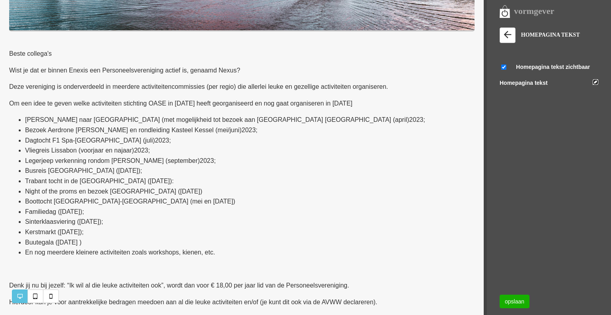
click at [596, 82] on link at bounding box center [596, 82] width 6 height 6
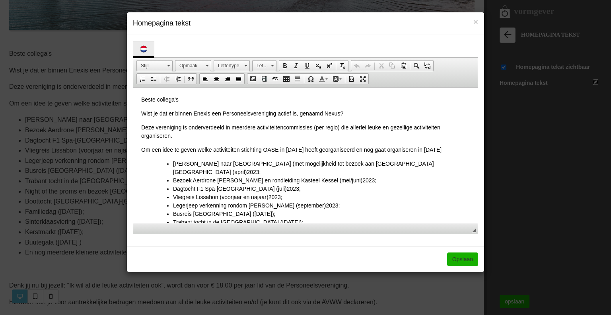
scroll to position [0, 0]
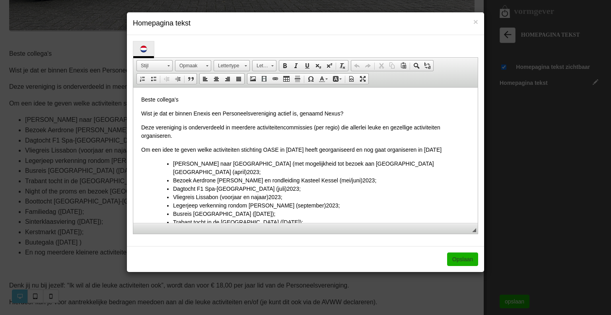
click at [264, 151] on p "Om een idee te geven welke activiteiten stichting OASE in 2023 heeft georganise…" at bounding box center [305, 150] width 329 height 8
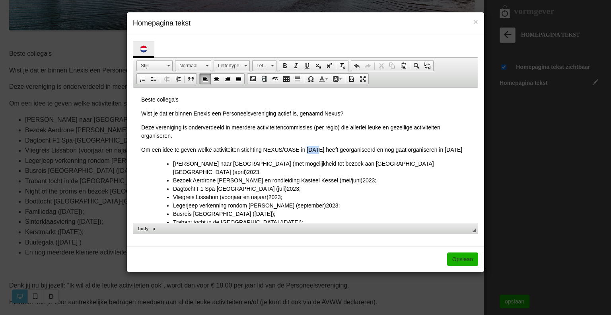
drag, startPoint x: 307, startPoint y: 150, endPoint x: 316, endPoint y: 152, distance: 9.1
click at [316, 152] on p "Om een idee te geven welke activiteiten stichting NEXUS/OASE in 2023 heeft geor…" at bounding box center [305, 150] width 329 height 8
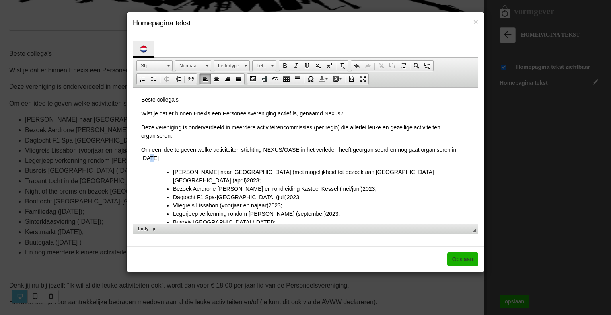
drag, startPoint x: 155, startPoint y: 159, endPoint x: 151, endPoint y: 158, distance: 4.5
click at [151, 158] on p "Om een idee te geven welke activiteiten stichting NEXUS/OASE in het verleden he…" at bounding box center [305, 154] width 329 height 17
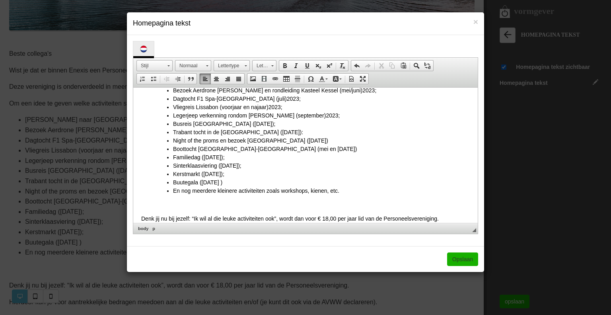
scroll to position [119, 0]
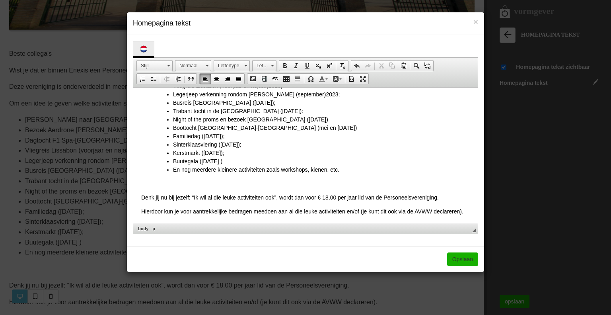
click at [241, 157] on li "Buutegala (januari 2025 )" at bounding box center [321, 161] width 297 height 8
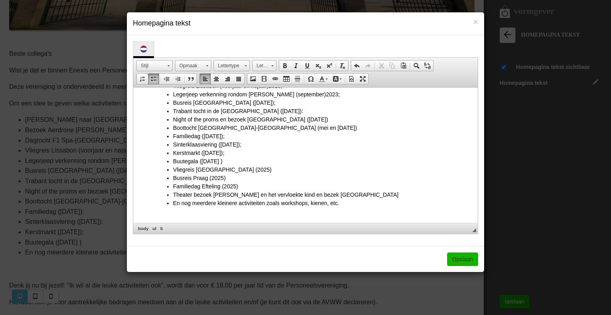
click at [316, 191] on li "Theater bezoek Harry Potter en het vervloekte kind en bezek Den Haag" at bounding box center [321, 195] width 297 height 8
click at [359, 191] on li "Theater bezoek Harry Potter en het vervloekte kind en bezoek Den Haag" at bounding box center [321, 195] width 297 height 8
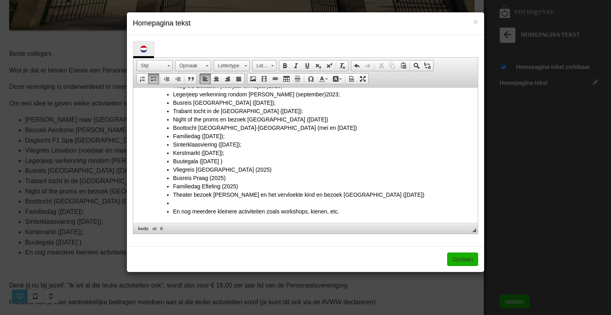
click at [241, 182] on li "Familiedag Efteling (2025)" at bounding box center [321, 186] width 297 height 8
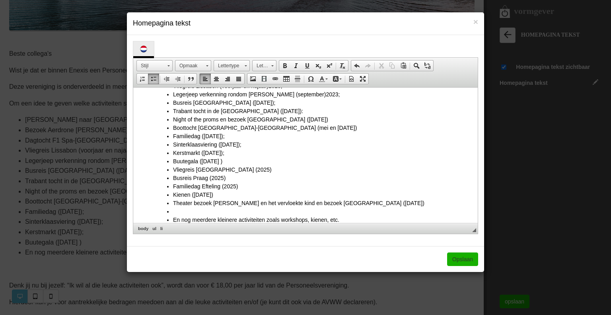
click at [178, 207] on li at bounding box center [321, 211] width 297 height 8
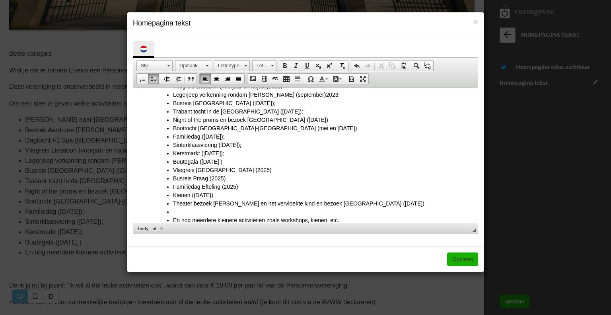
scroll to position [159, 0]
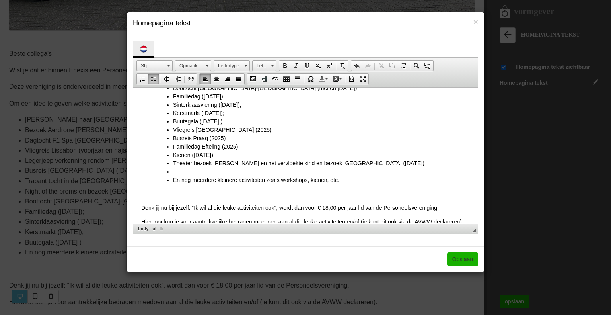
click at [222, 151] on li "Kienen (9-12-2025)" at bounding box center [321, 155] width 297 height 8
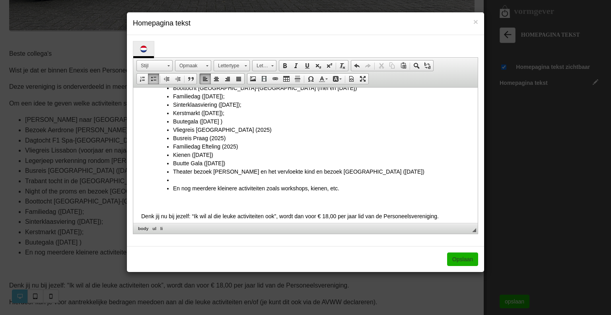
click at [181, 176] on li at bounding box center [321, 180] width 297 height 8
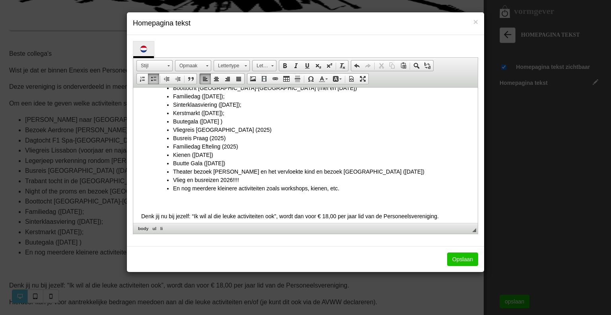
click at [454, 257] on link "Opslaan" at bounding box center [462, 259] width 31 height 14
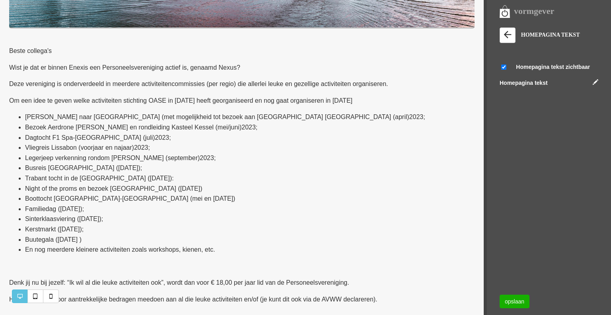
scroll to position [318, 0]
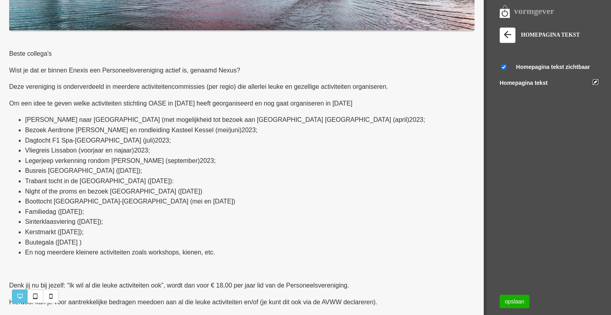
click at [596, 81] on link at bounding box center [596, 82] width 6 height 6
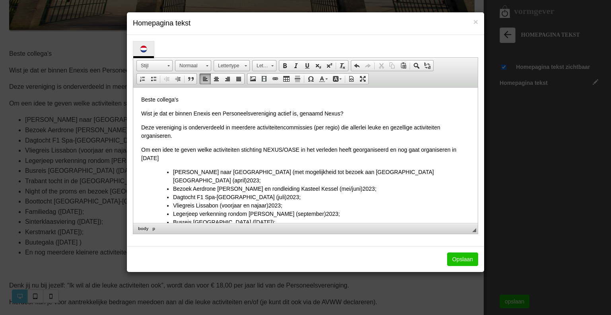
click at [460, 257] on link "Opslaan" at bounding box center [462, 259] width 31 height 14
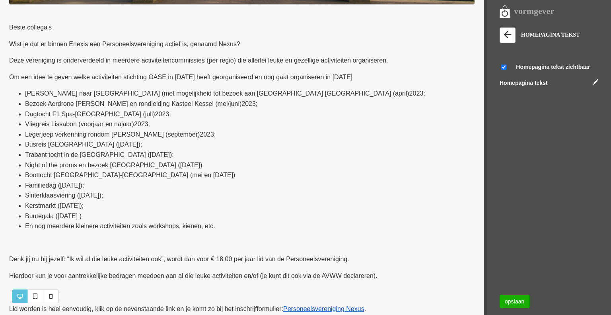
scroll to position [358, 0]
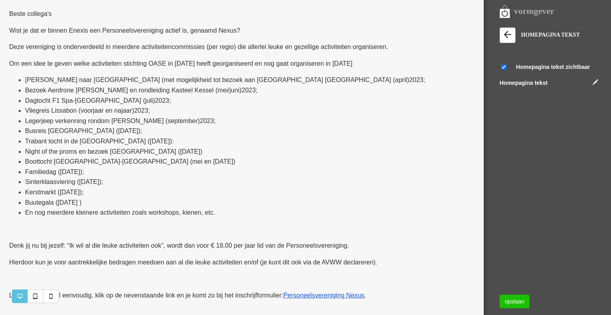
click at [516, 300] on link "opslaan" at bounding box center [515, 301] width 30 height 14
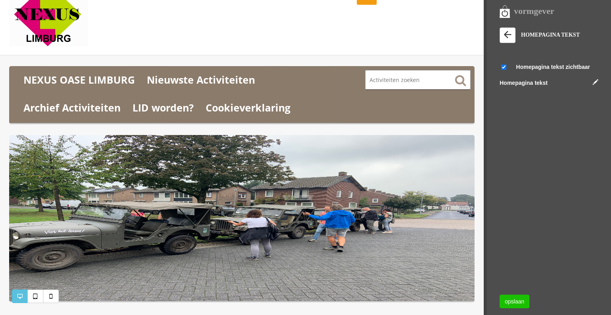
scroll to position [40, 0]
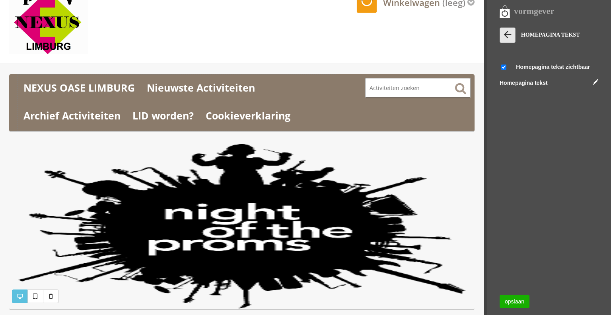
click at [510, 35] on icon at bounding box center [507, 34] width 11 height 11
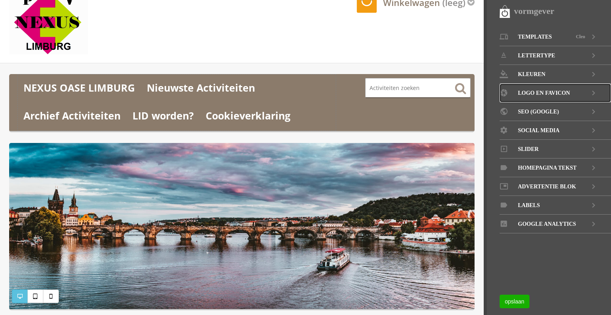
click at [555, 92] on span "LOGO EN FAVICON" at bounding box center [544, 93] width 52 height 19
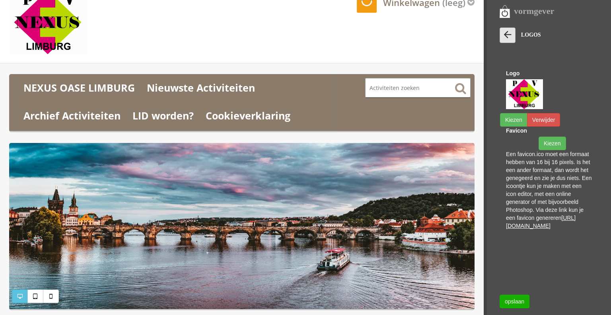
click at [504, 35] on icon at bounding box center [507, 34] width 11 height 11
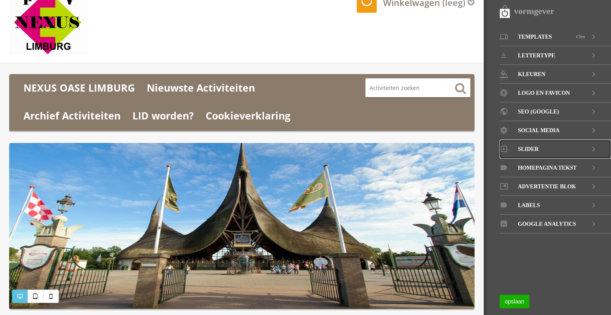
click at [529, 147] on span "Slider" at bounding box center [528, 149] width 21 height 19
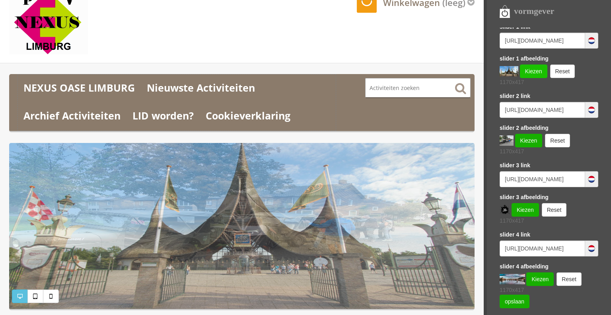
scroll to position [90, 0]
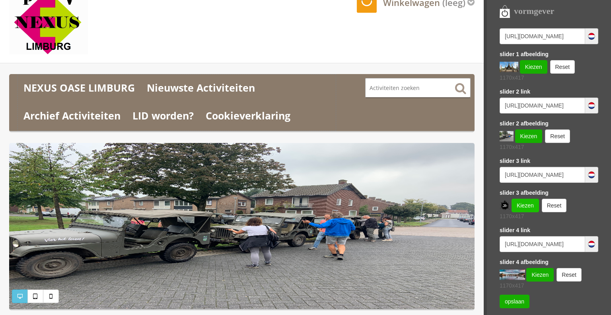
click at [524, 205] on link "Kiezen" at bounding box center [525, 206] width 27 height 14
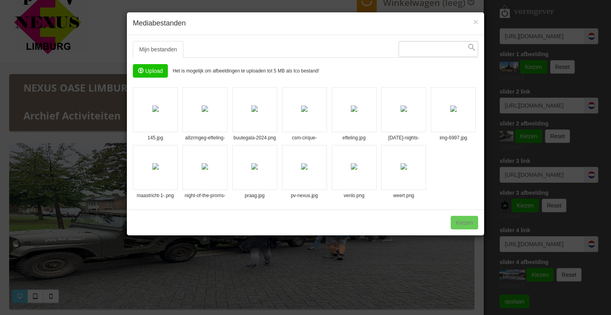
click at [153, 70] on input "file" at bounding box center [150, 70] width 34 height 13
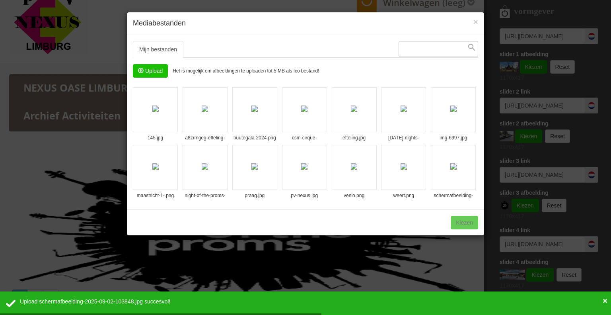
click at [460, 220] on div "1 bestand geselecteerd Kiezen" at bounding box center [305, 222] width 357 height 26
click at [454, 170] on img at bounding box center [453, 166] width 6 height 6
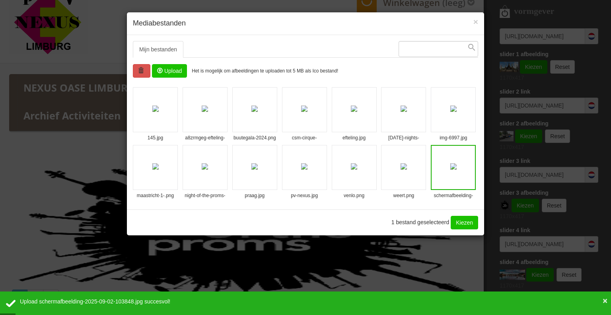
click at [464, 220] on link "Kiezen" at bounding box center [464, 223] width 27 height 14
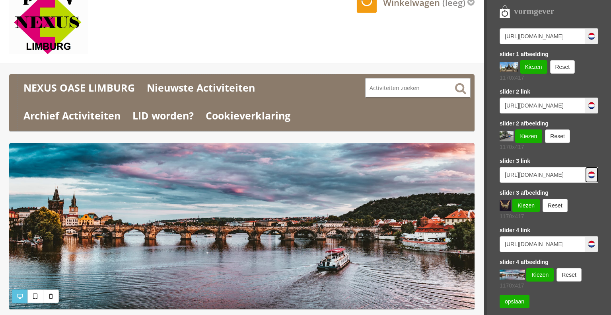
click at [588, 172] on img at bounding box center [592, 175] width 8 height 8
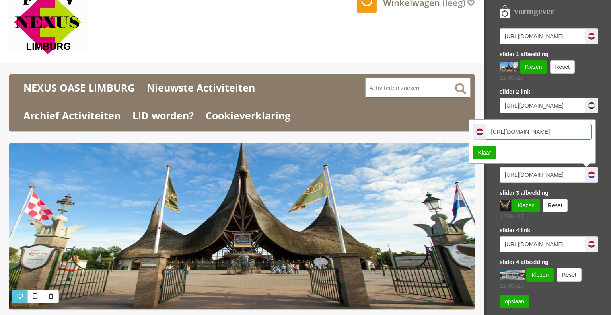
drag, startPoint x: 559, startPoint y: 129, endPoint x: 493, endPoint y: 129, distance: 66.1
click at [485, 129] on div "https://notp.com/belgie/" at bounding box center [532, 132] width 119 height 16
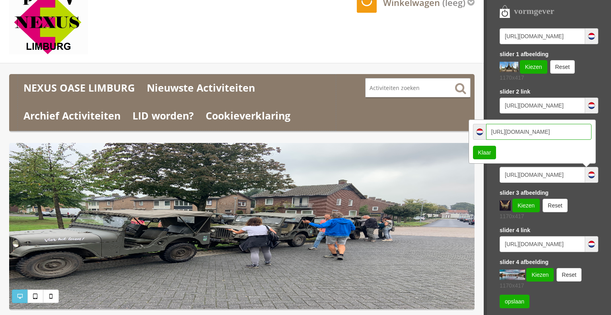
paste input "www.stage-entertainment.nl/shows/theater/harrypotter"
type input "https://www.stage-entertainment.nl/shows/theater/harrypotter"
click at [484, 152] on link "Klaar" at bounding box center [484, 153] width 23 height 14
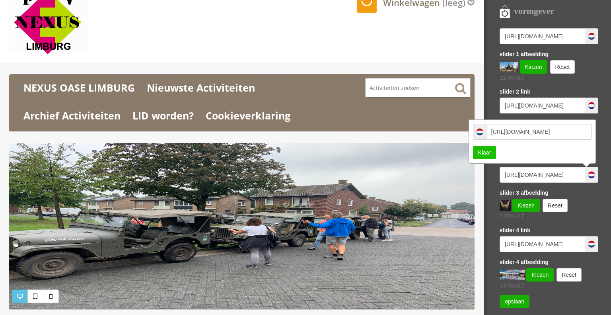
scroll to position [0, 0]
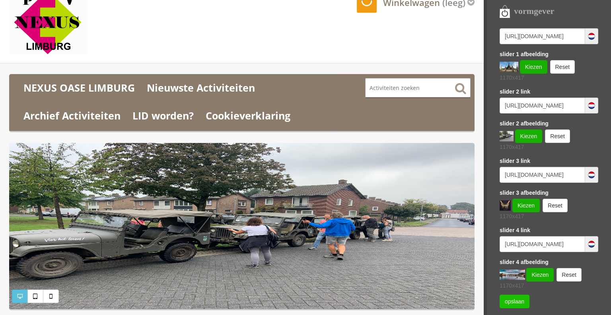
click at [517, 301] on link "opslaan" at bounding box center [515, 301] width 30 height 14
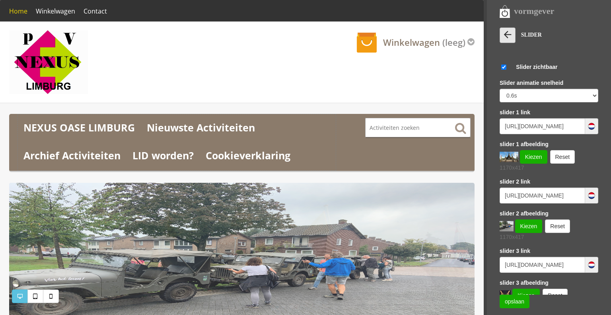
click at [507, 33] on icon at bounding box center [507, 34] width 11 height 11
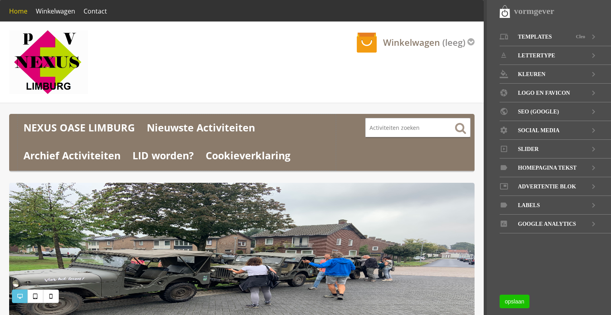
click at [516, 300] on link "opslaan" at bounding box center [515, 301] width 30 height 14
